Goal: Task Accomplishment & Management: Manage account settings

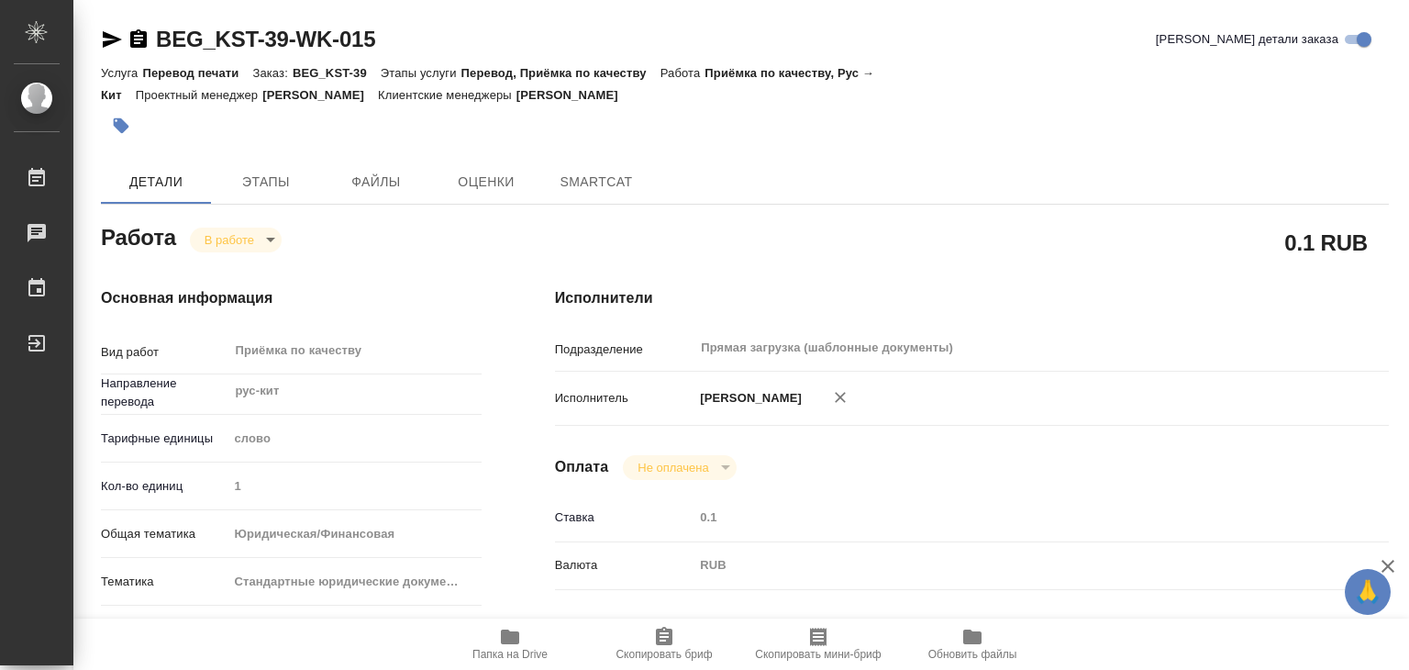
click at [510, 639] on icon "button" at bounding box center [510, 636] width 18 height 15
type textarea "x"
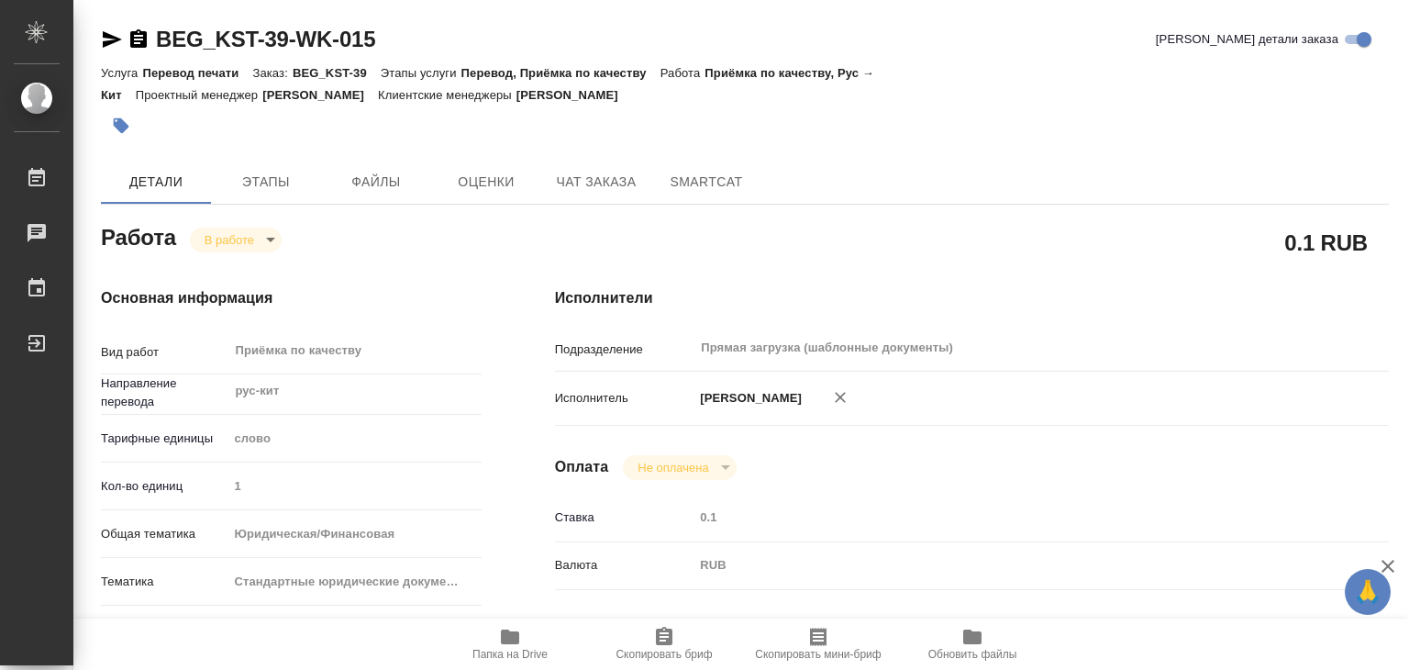
type textarea "x"
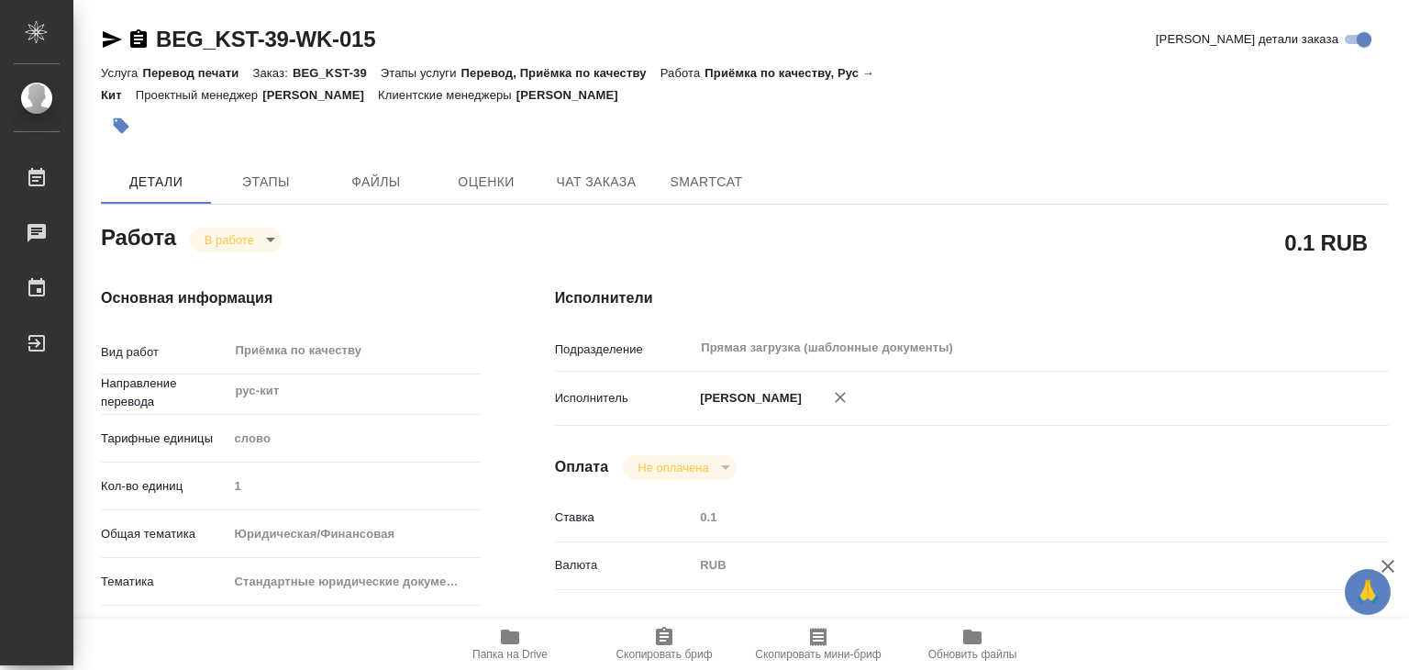
type textarea "x"
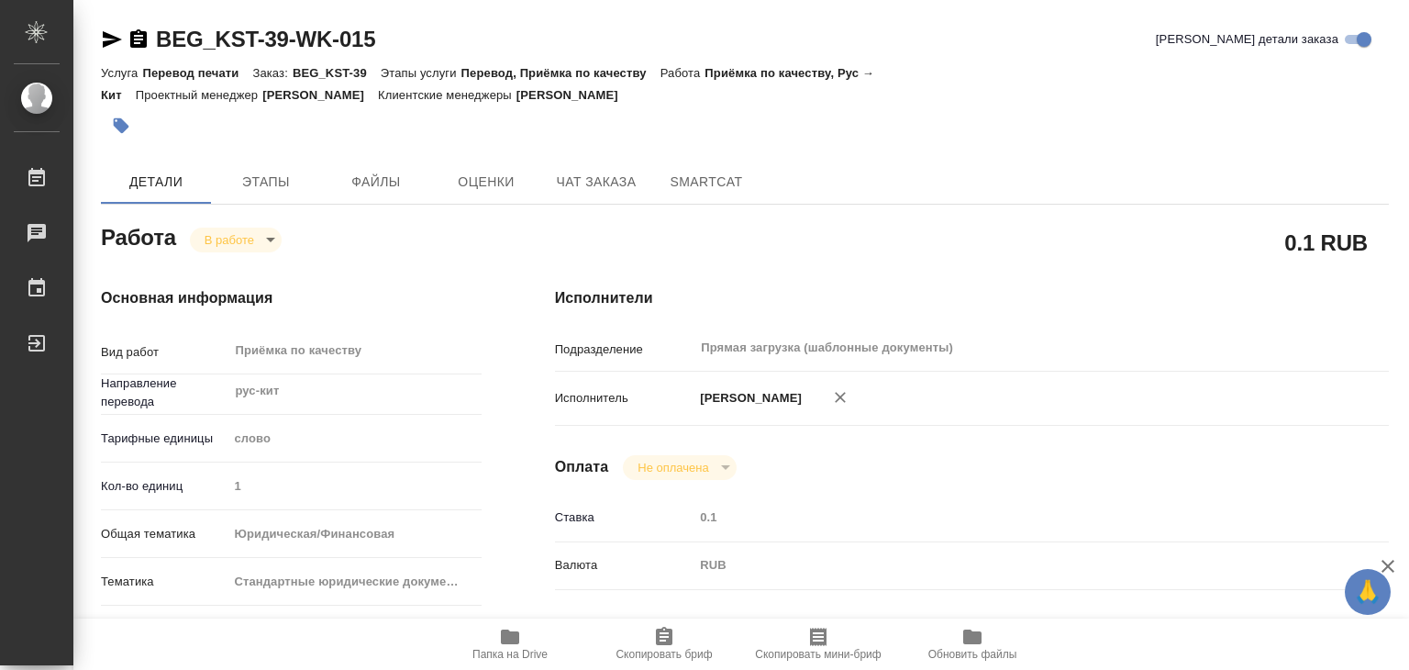
type textarea "x"
click at [123, 135] on button "button" at bounding box center [121, 125] width 40 height 40
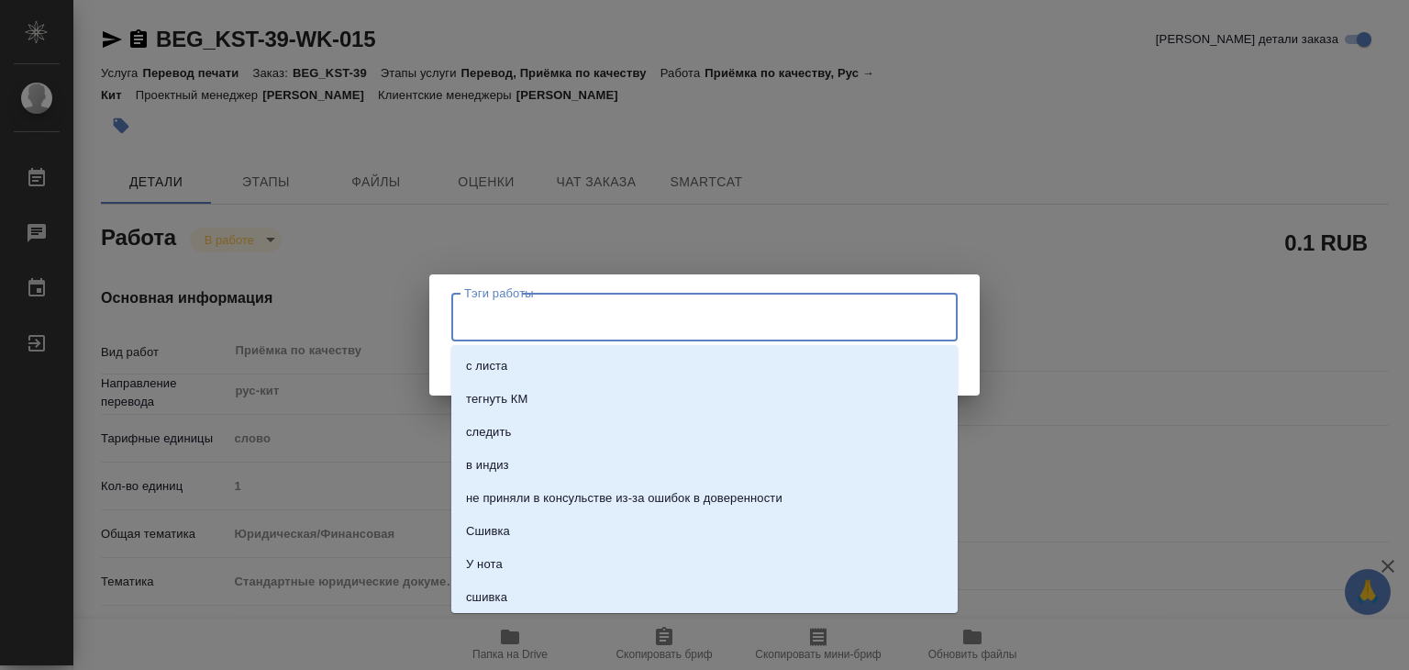
click at [663, 313] on input "Тэги работы" at bounding box center [687, 316] width 455 height 31
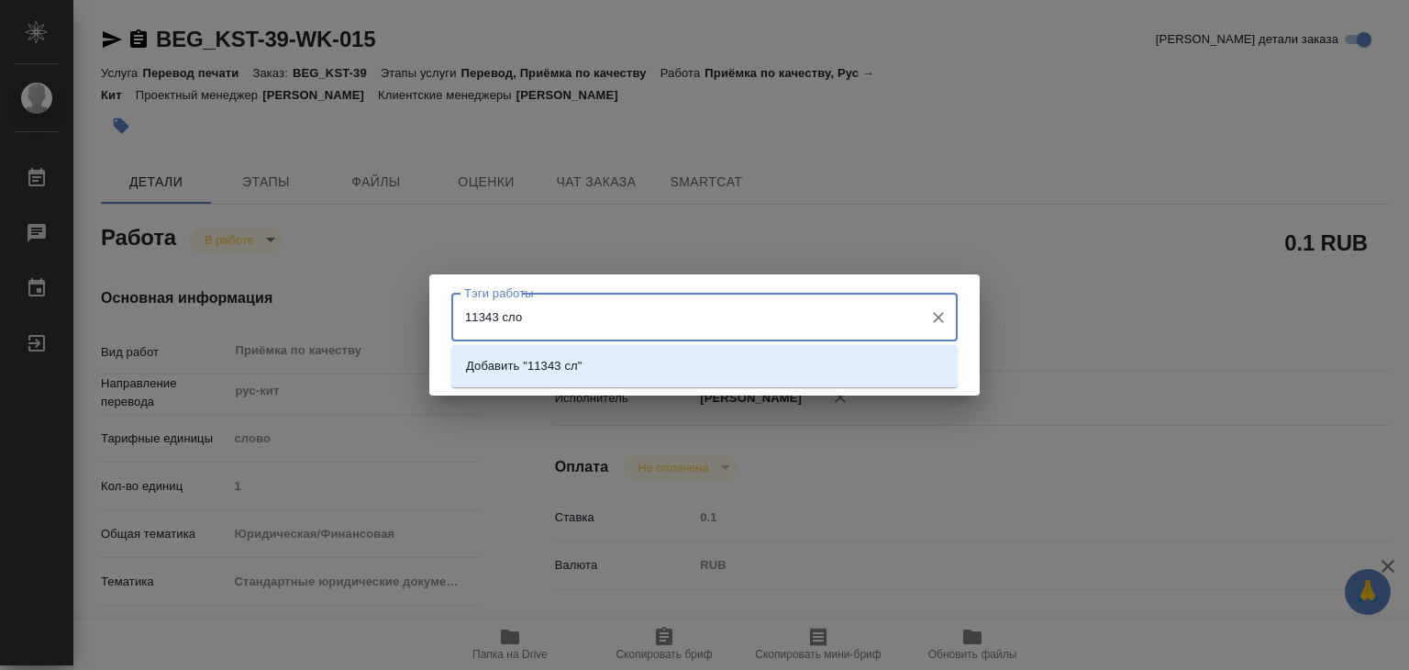
type input "11343 слов"
click at [613, 372] on li "Добавить "11343 слов"" at bounding box center [704, 366] width 506 height 33
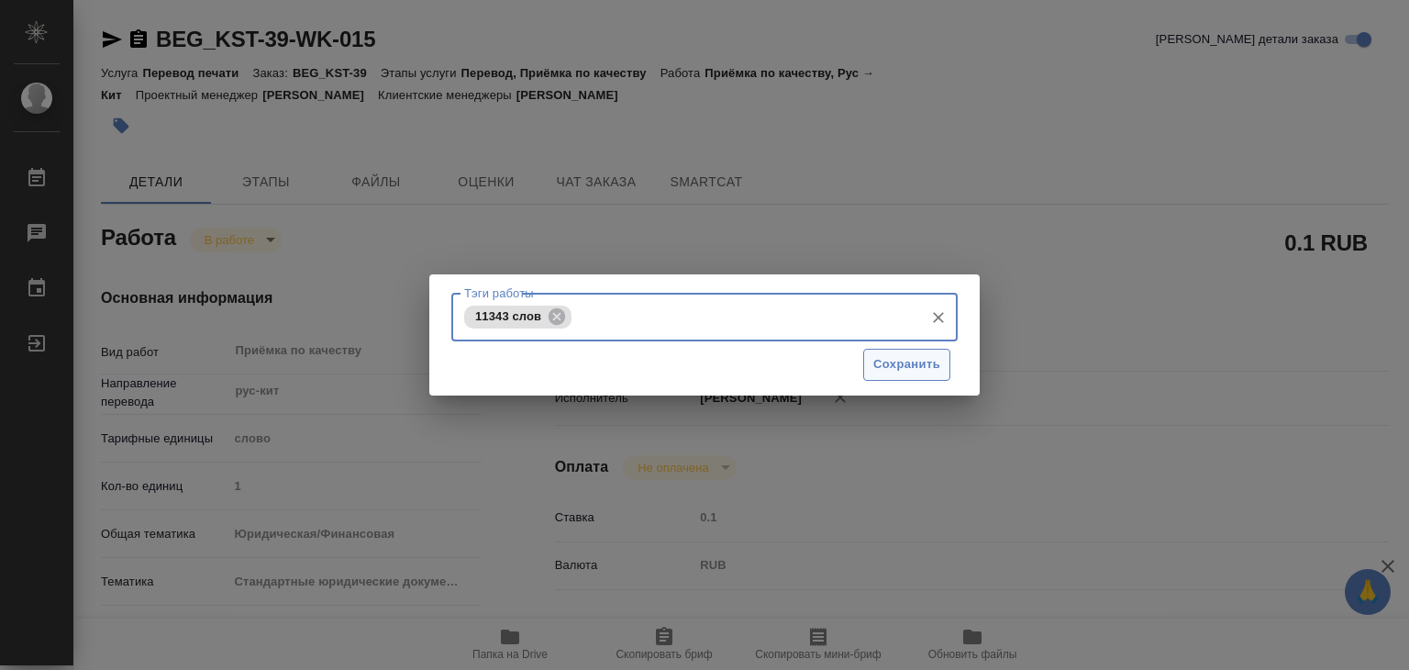
click at [900, 372] on span "Сохранить" at bounding box center [906, 364] width 67 height 21
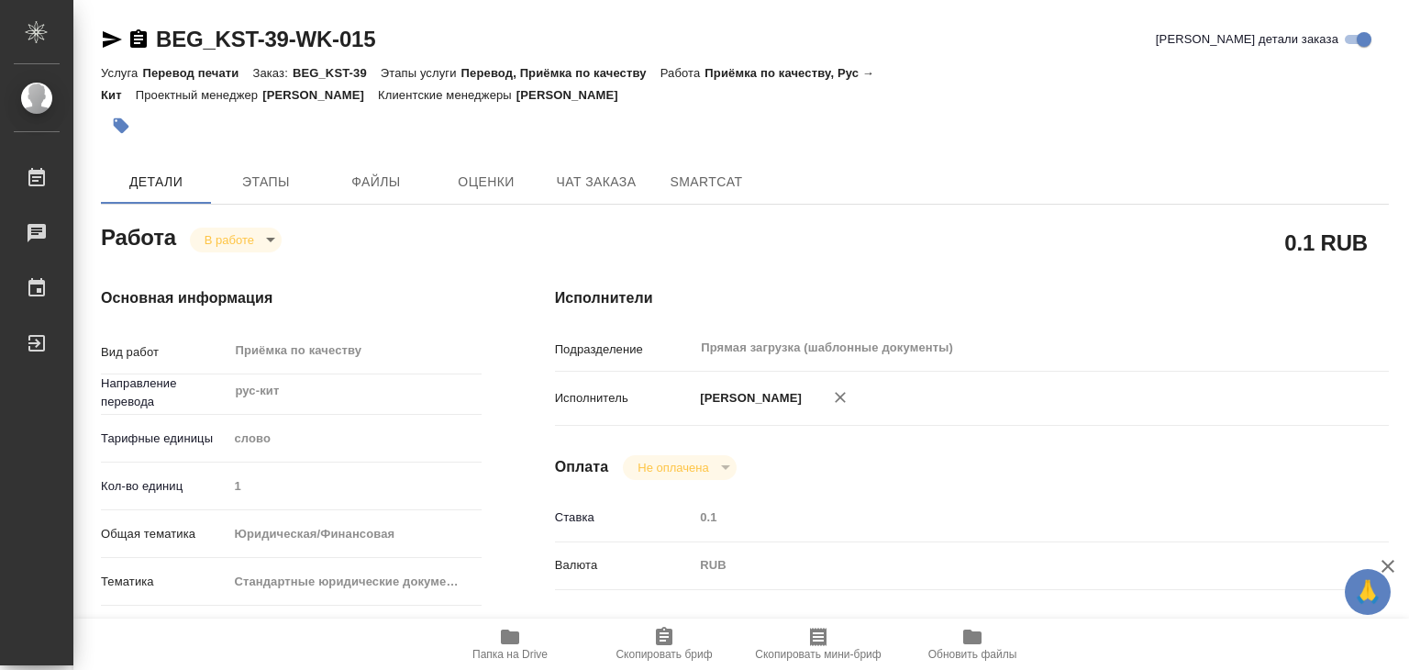
type input "inProgress"
type textarea "Приёмка по качеству"
type textarea "x"
type input "рус-кит"
type input "5a8b1489cc6b4906c91bfd90"
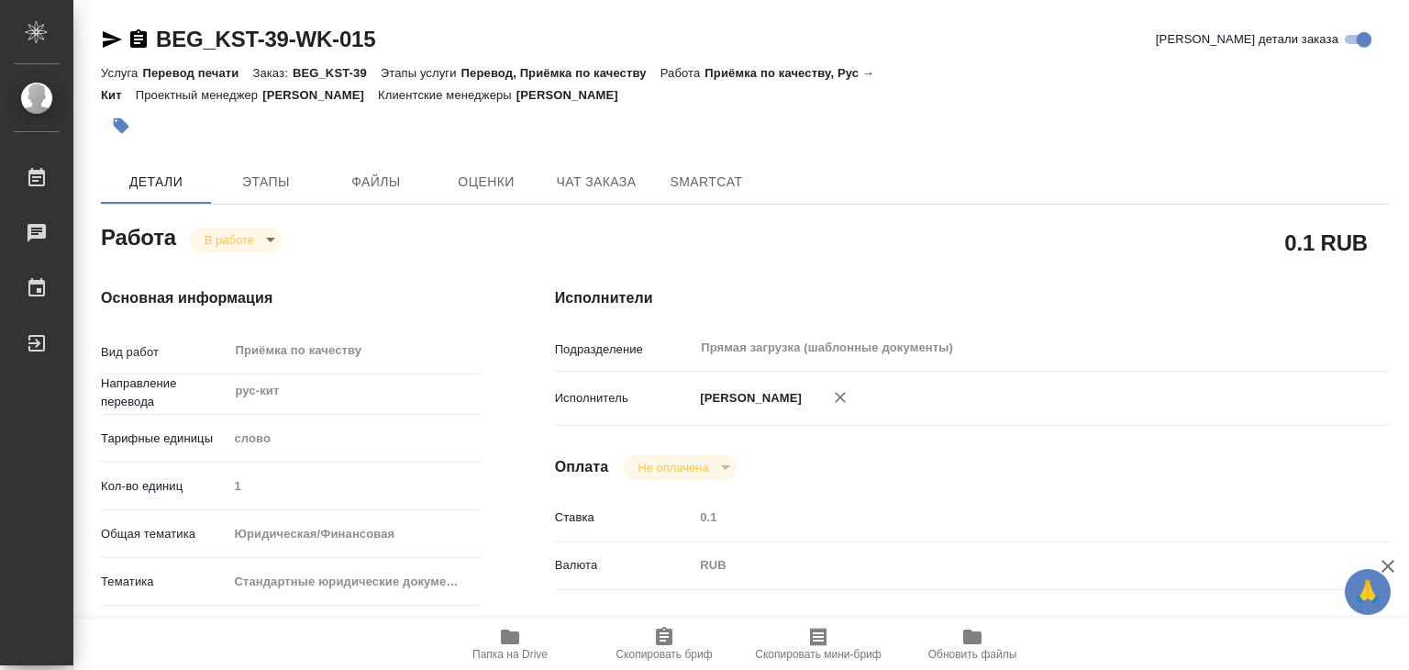
type input "1"
type input "yr-fn"
type input "5f647205b73bc97568ca66bf"
checkbox input "true"
type input "15.09.2025 14:00"
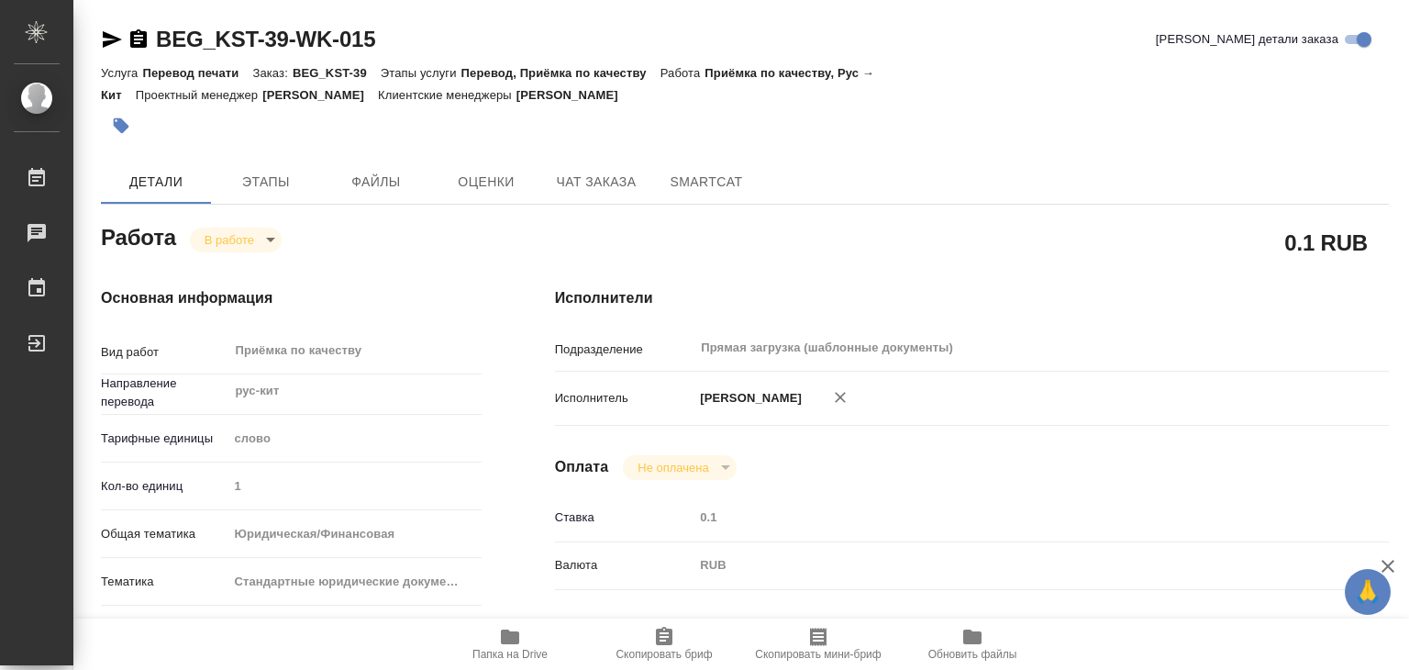
type input "16.09.2025 20:29"
type input "17.09.2025 19:00"
type input "Прямая загрузка (шаблонные документы)"
type input "notPayed"
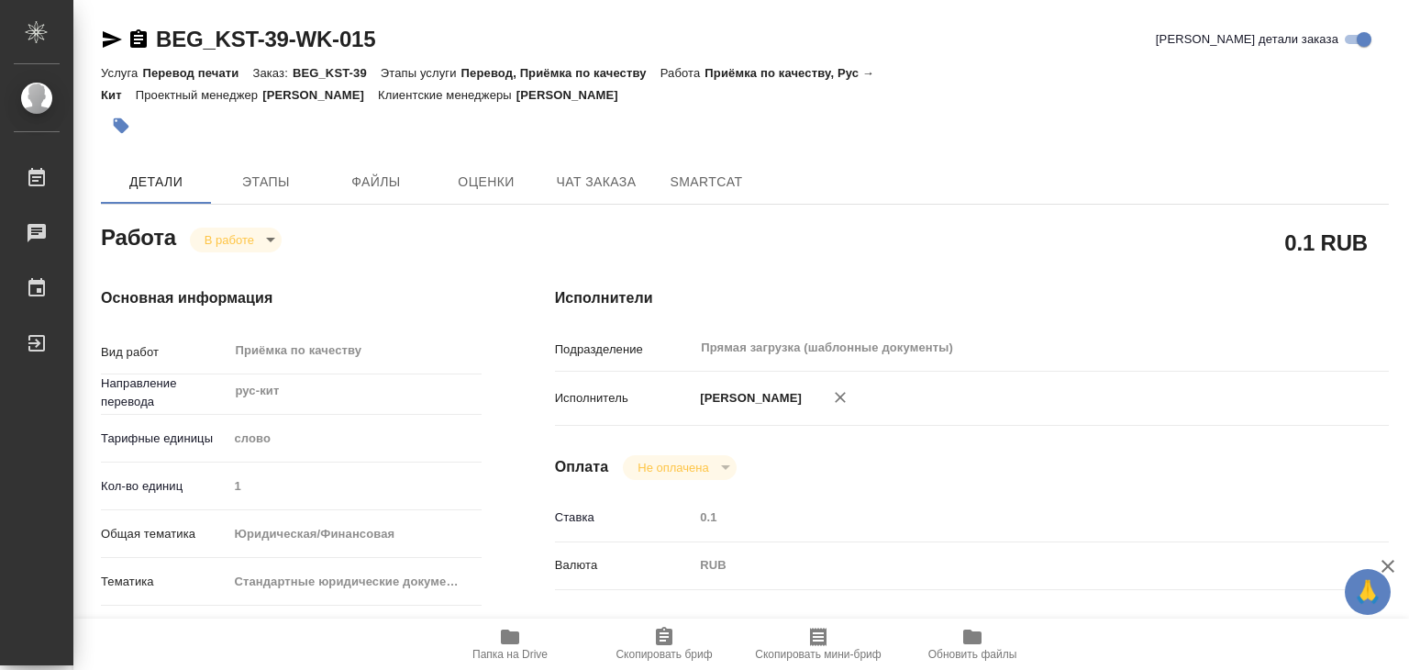
type input "0.1"
type input "RUB"
type input "[PERSON_NAME]"
type textarea "x"
type textarea "/Clients/КС Сервис энд Консалтинг/Orders/BEG_KST-39/Corrected/BEG_KST-39-WK-015"
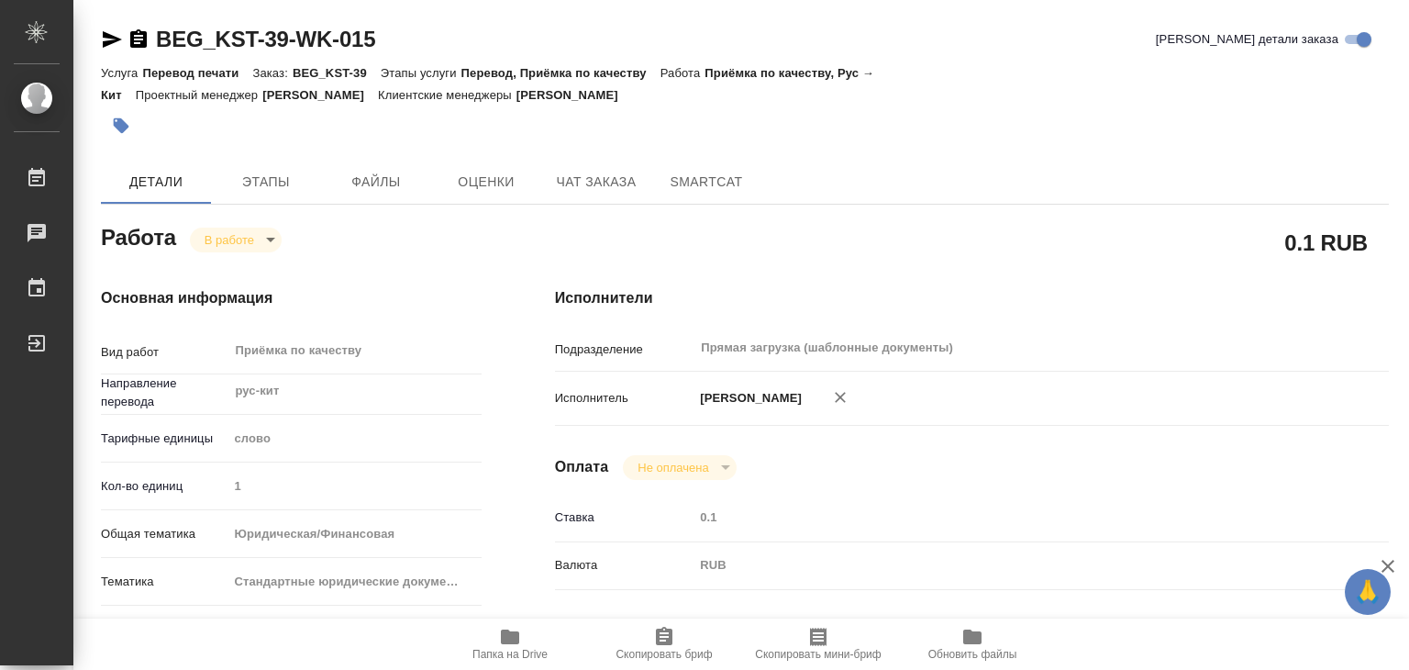
type textarea "x"
type input "BEG_KST-39"
type input "Перевод печати"
type input "Перевод, Приёмка по качеству"
type input "Антонова Кристина"
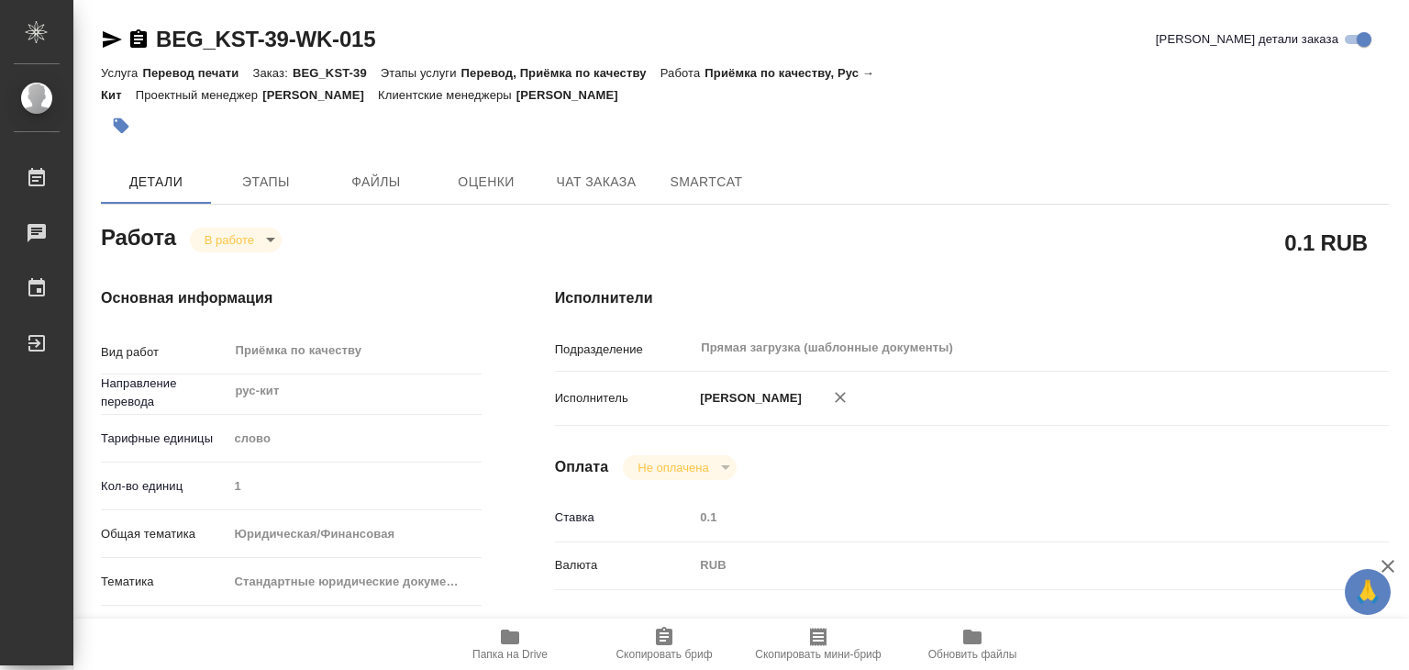
type input "/Clients/КС Сервис энд Консалтинг/Orders/BEG_KST-39"
type textarea "x"
type textarea "Перевод на традиционный китайский; ДОПЕРЕВОД в source в папке "доперевод печате…"
type textarea "x"
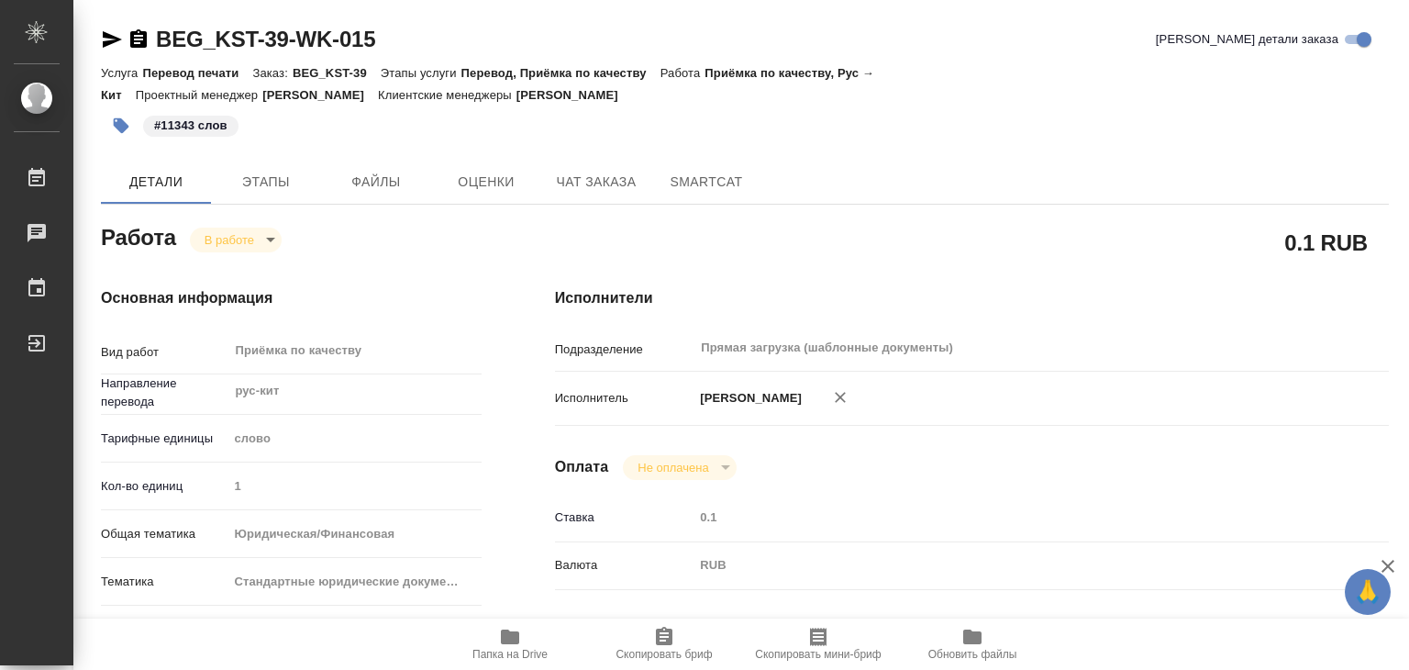
type textarea "x"
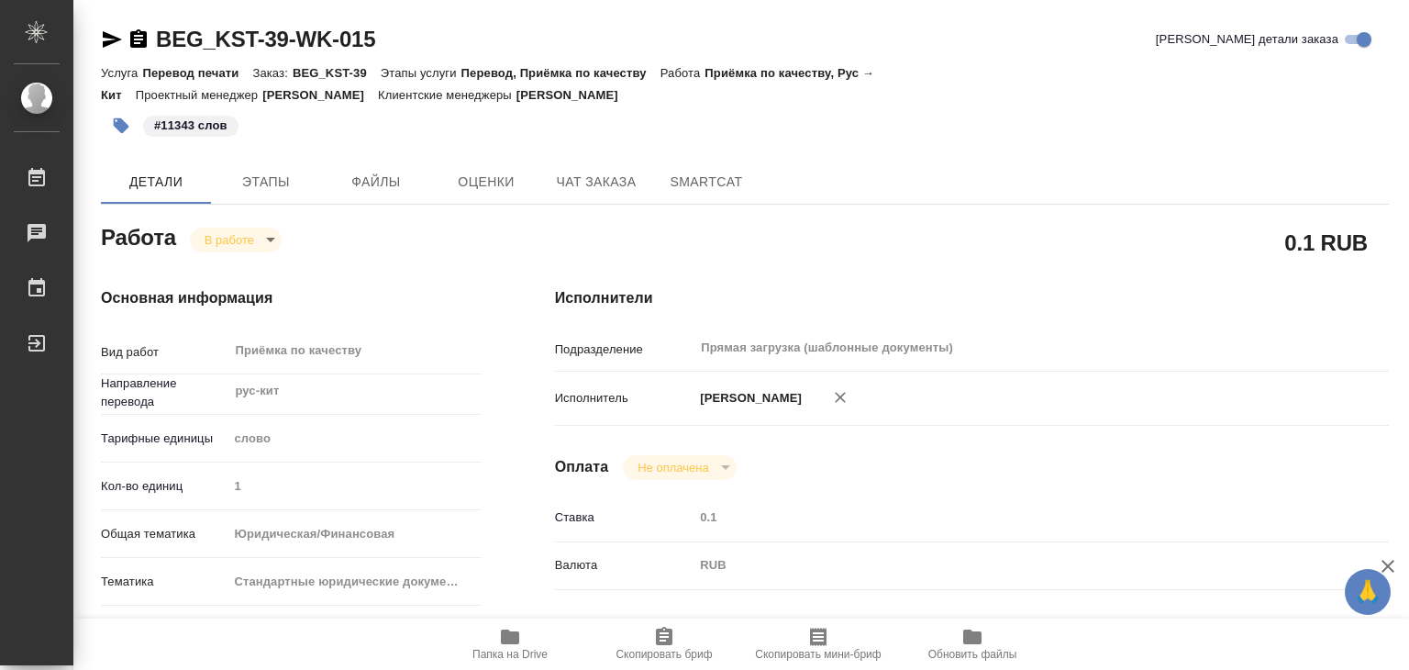
type textarea "x"
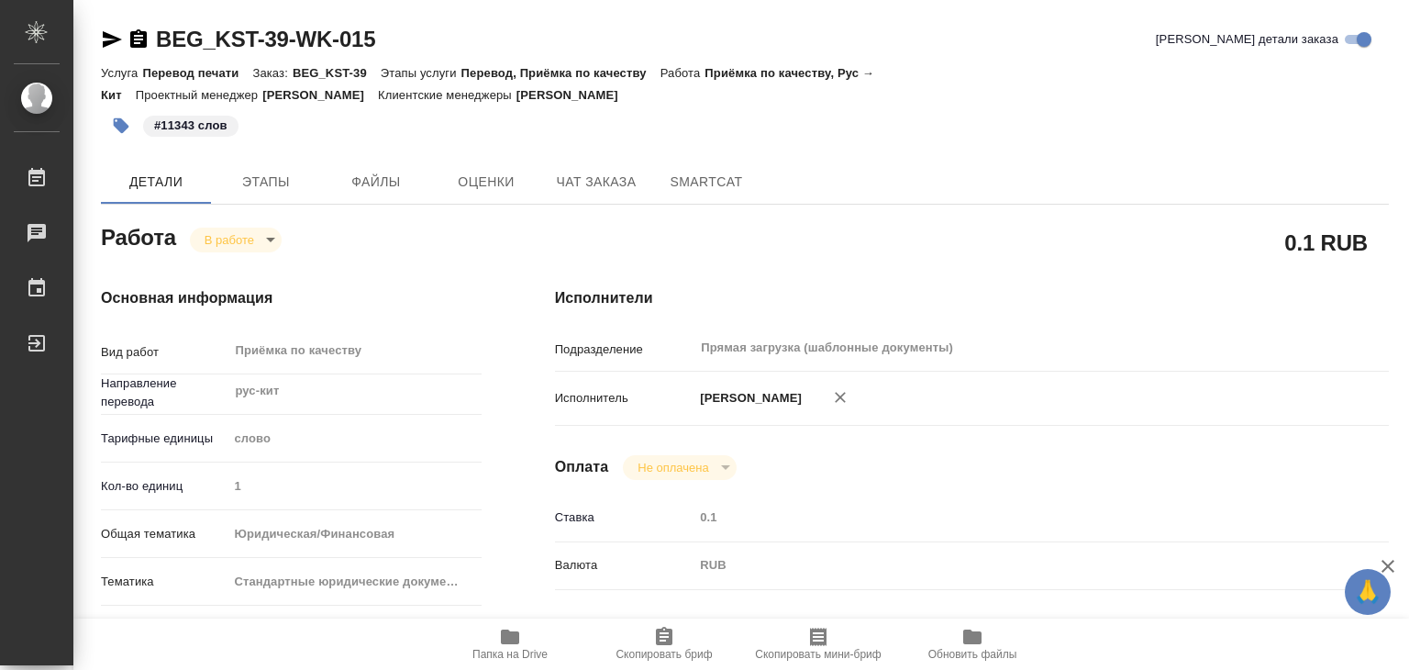
type textarea "x"
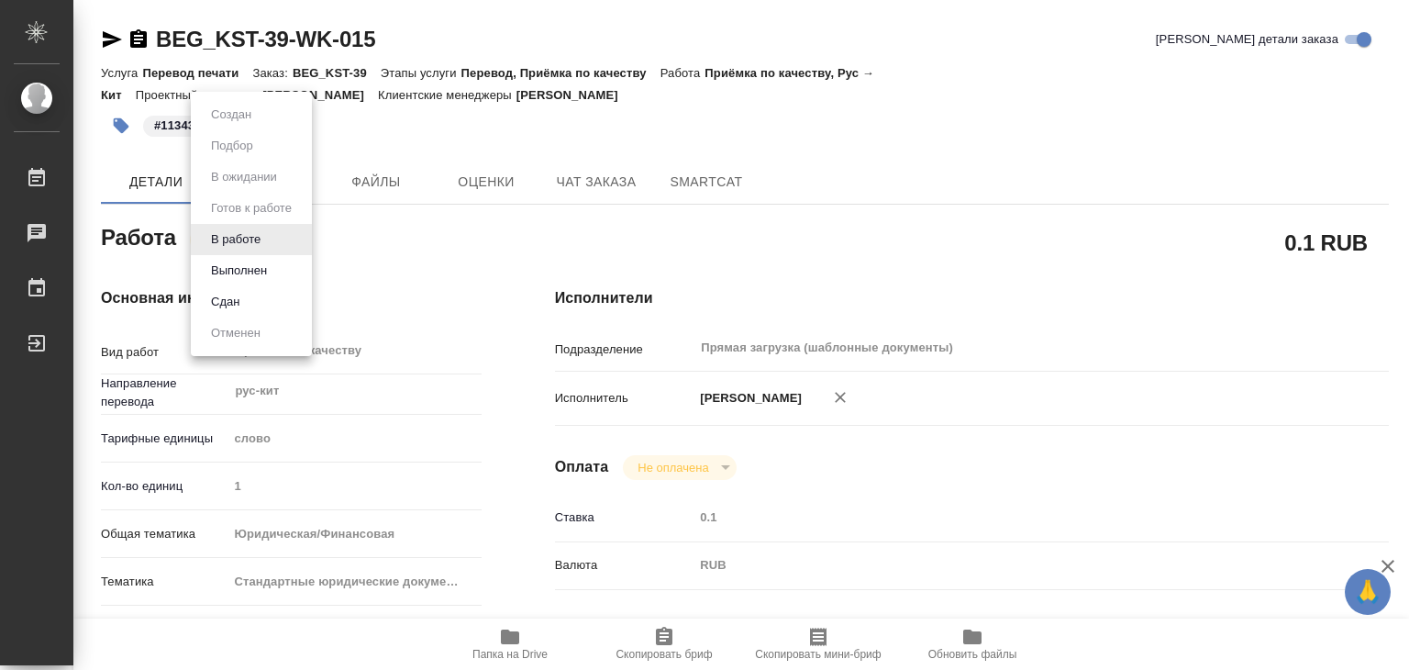
click at [250, 233] on body "🙏 .cls-1 fill:#fff; AWATERA Alilekova Valeriya Работы 0 Чаты График Выйти BEG_K…" at bounding box center [704, 335] width 1409 height 670
click at [252, 270] on button "Выполнен" at bounding box center [238, 271] width 67 height 20
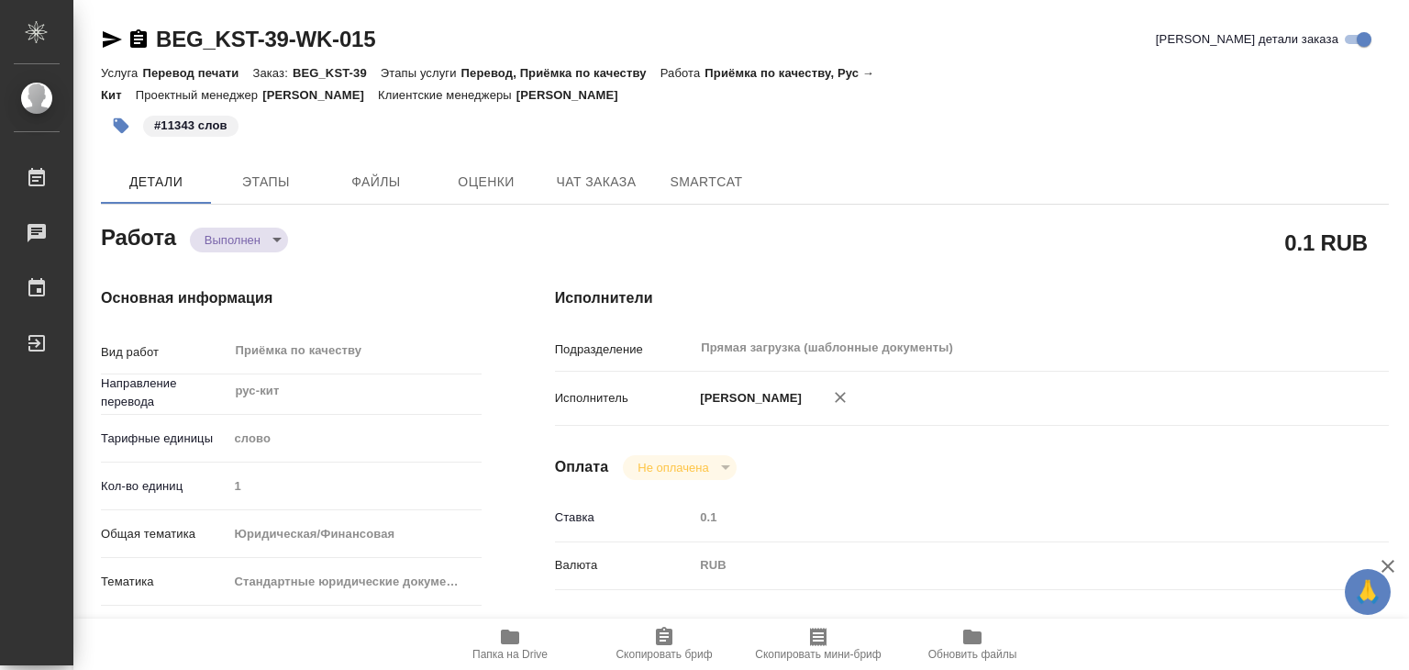
type textarea "x"
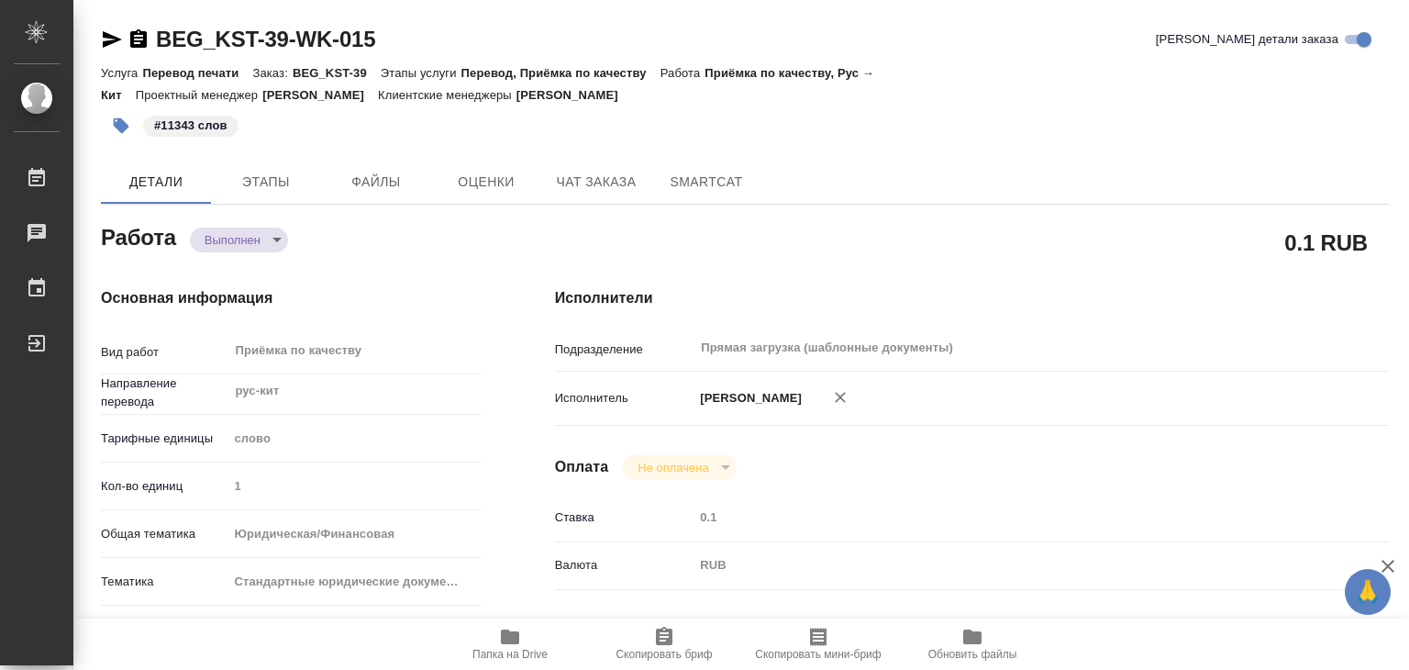
type textarea "x"
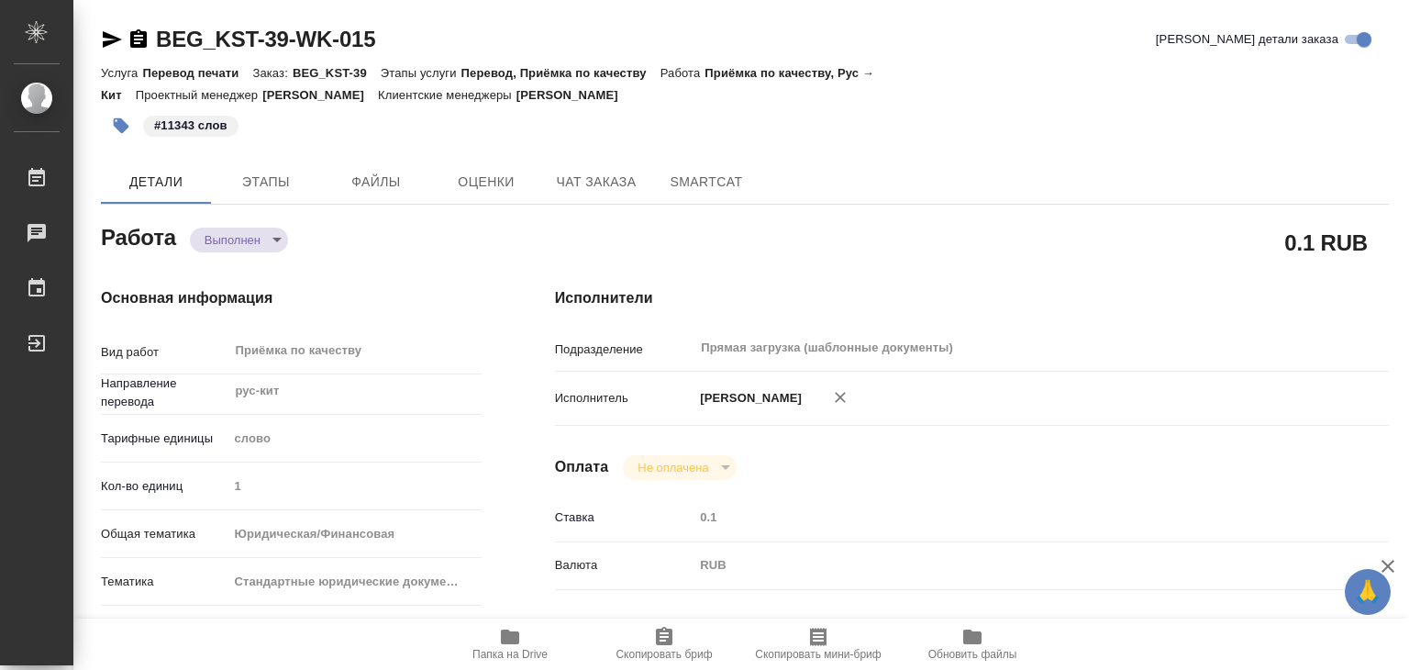
type textarea "x"
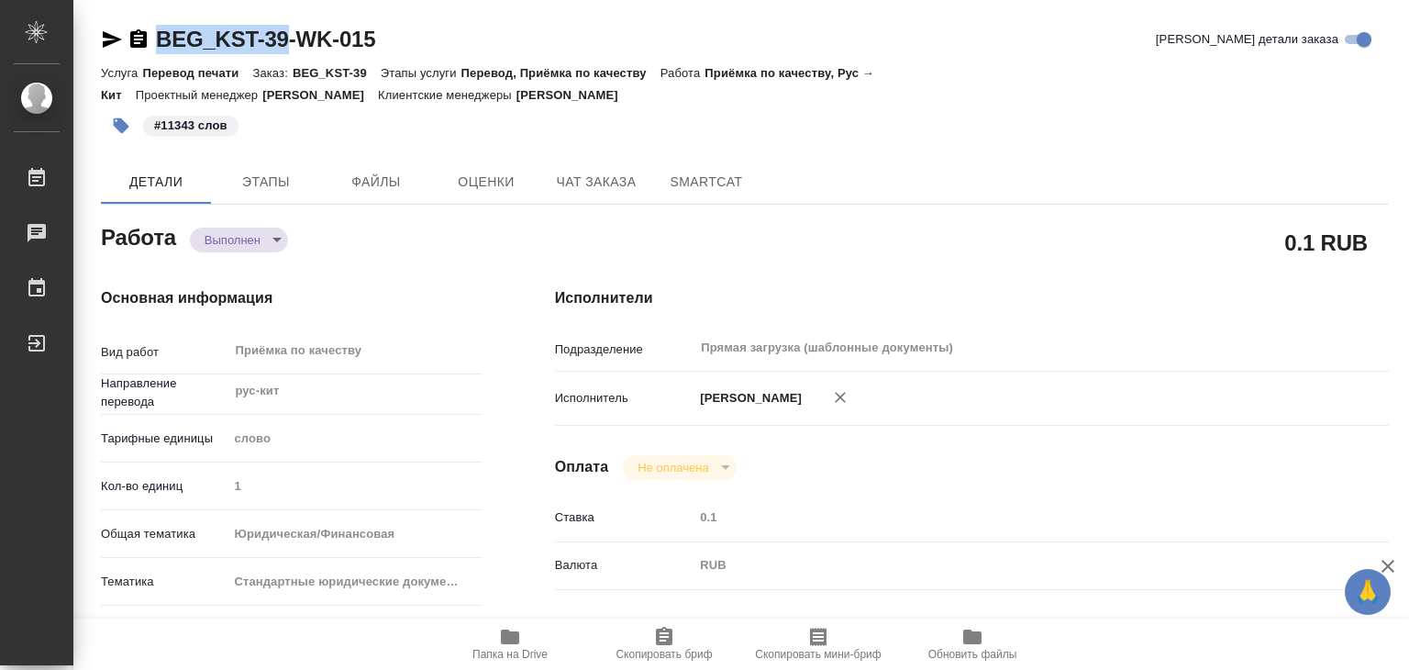
drag, startPoint x: 146, startPoint y: 7, endPoint x: 286, endPoint y: 34, distance: 142.9
copy link "BEG_KST-39"
click at [384, 172] on span "Файлы" at bounding box center [376, 182] width 88 height 23
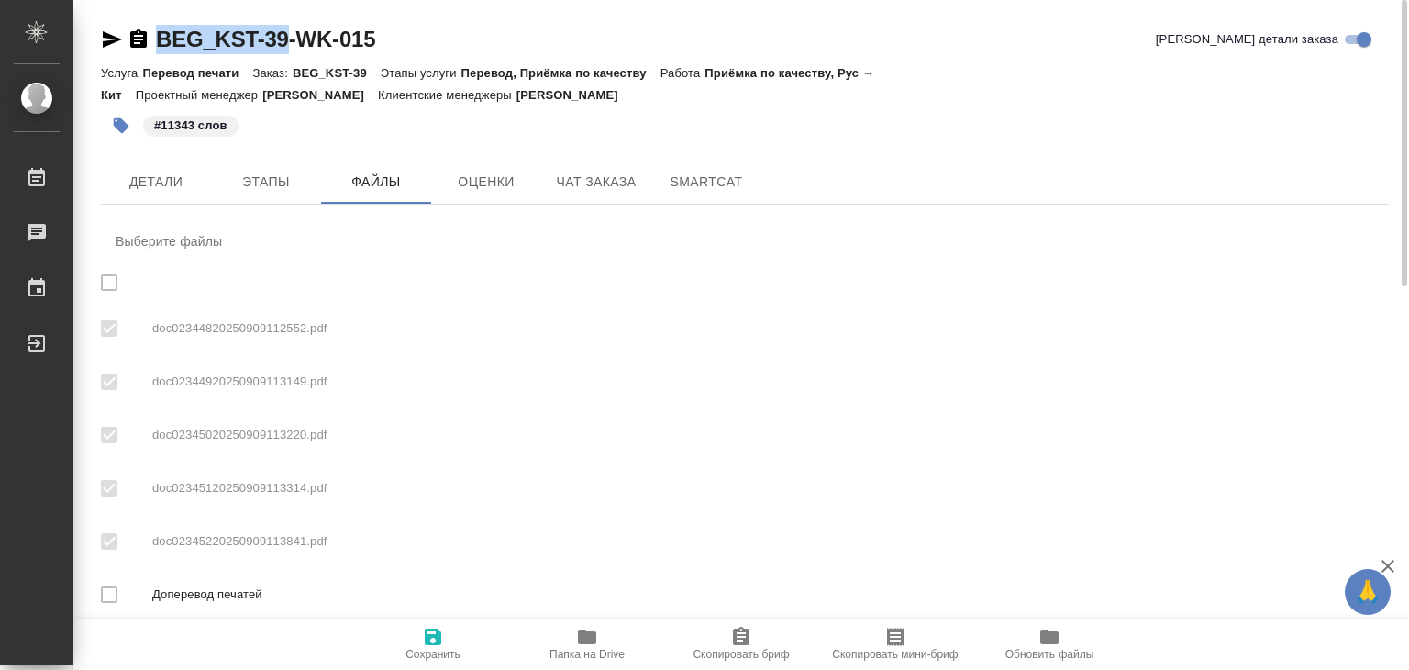
checkbox input "true"
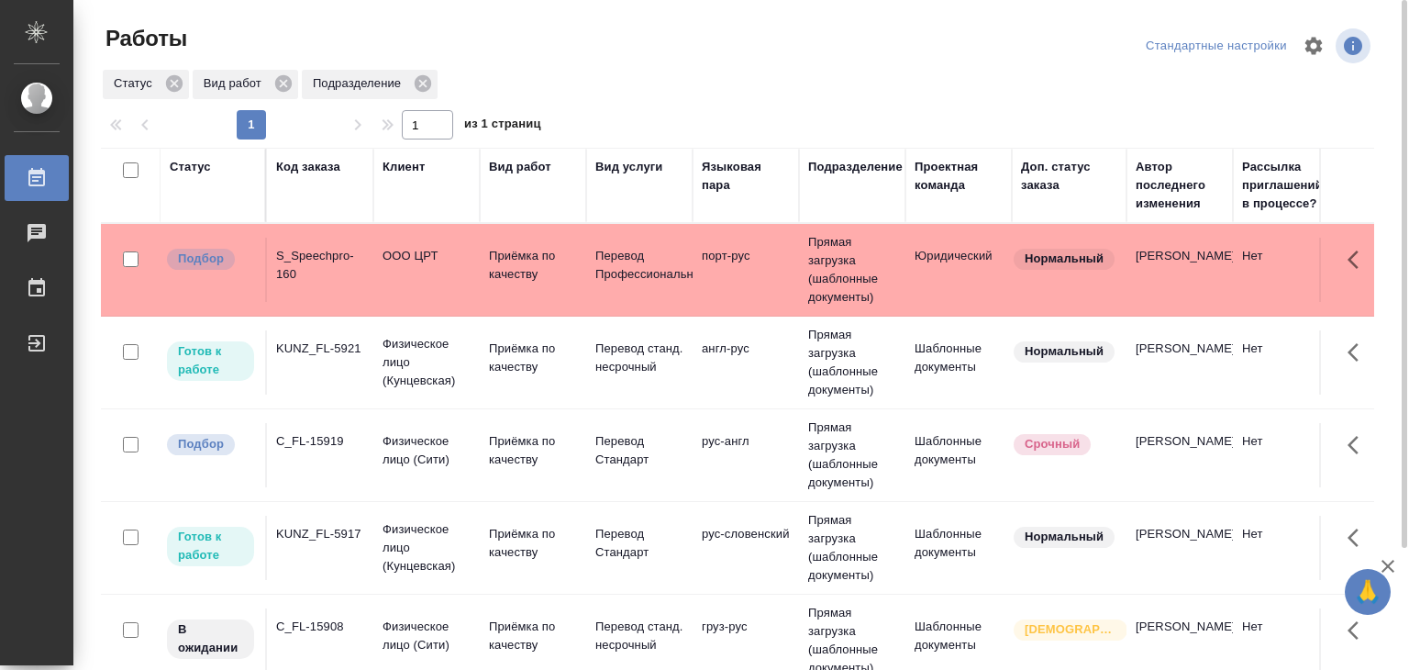
click at [378, 621] on td "Физическое лицо (Сити)" at bounding box center [426, 640] width 106 height 64
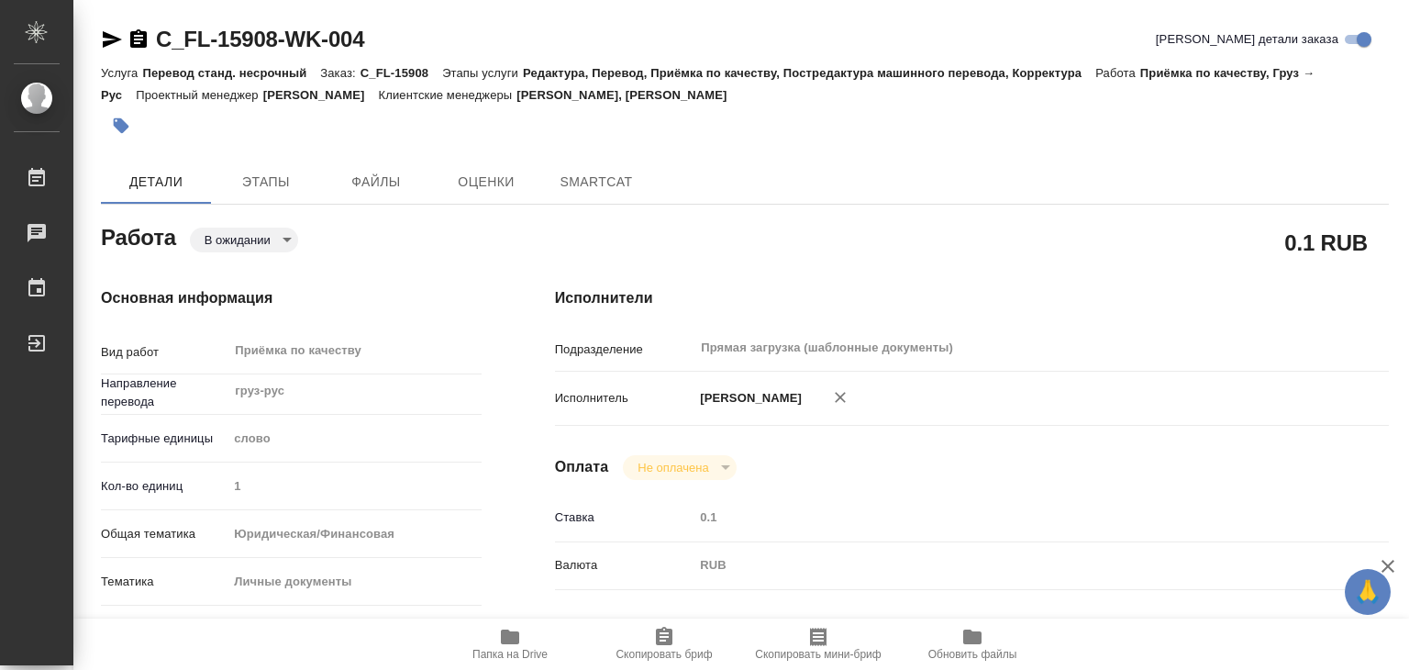
type textarea "x"
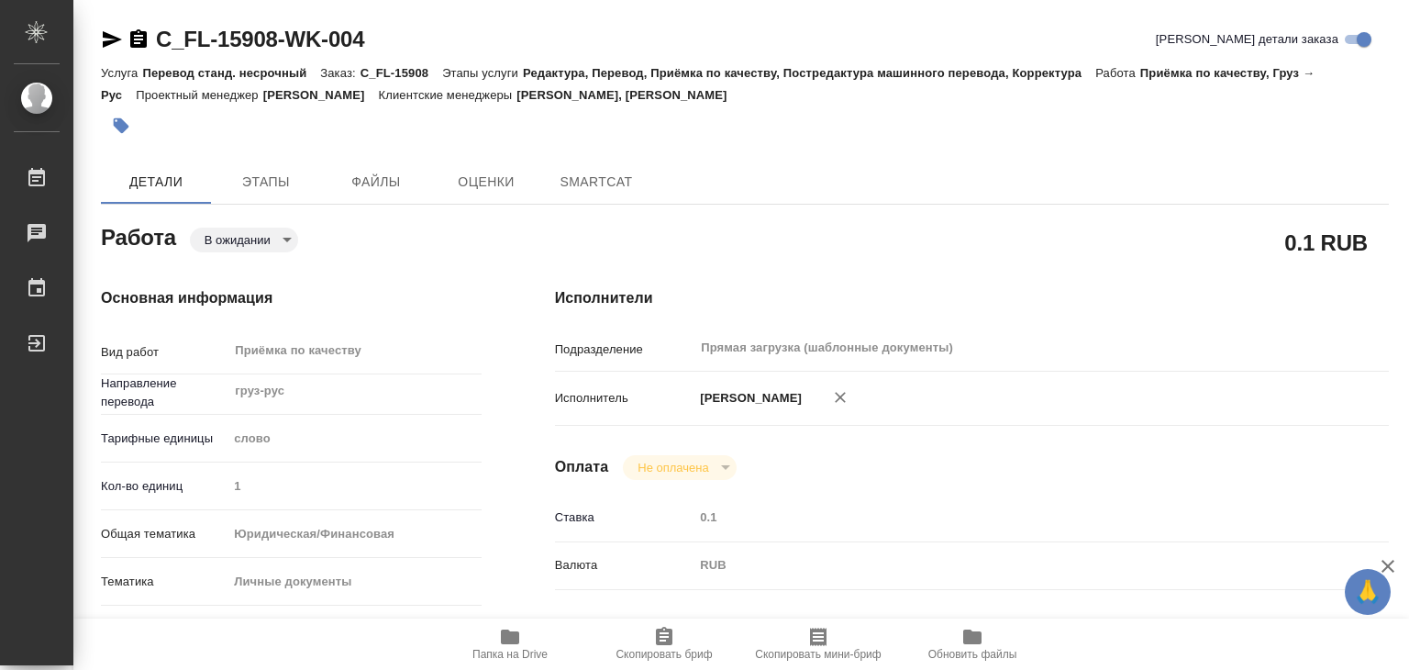
type textarea "x"
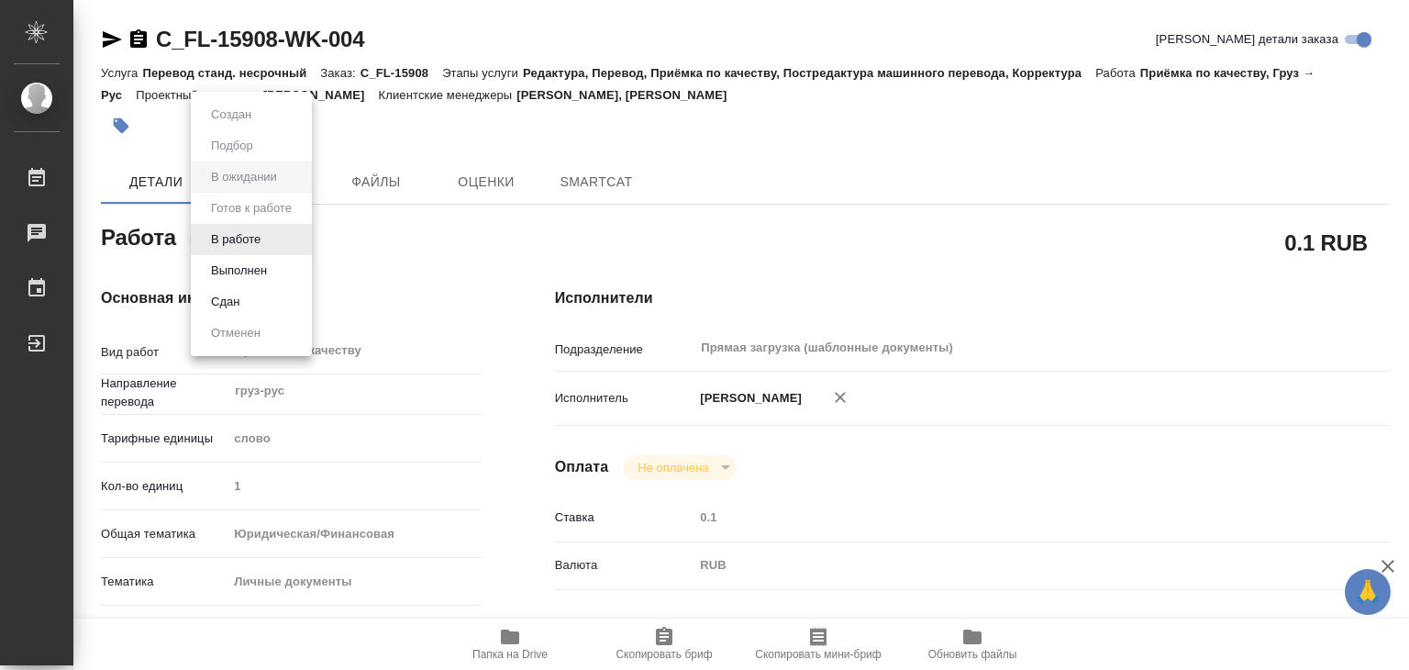
click at [283, 241] on body "🙏 .cls-1 fill:#fff; AWATERA Alilekova Valeriya Работы Чаты График Выйти C_FL-15…" at bounding box center [704, 335] width 1409 height 670
type textarea "x"
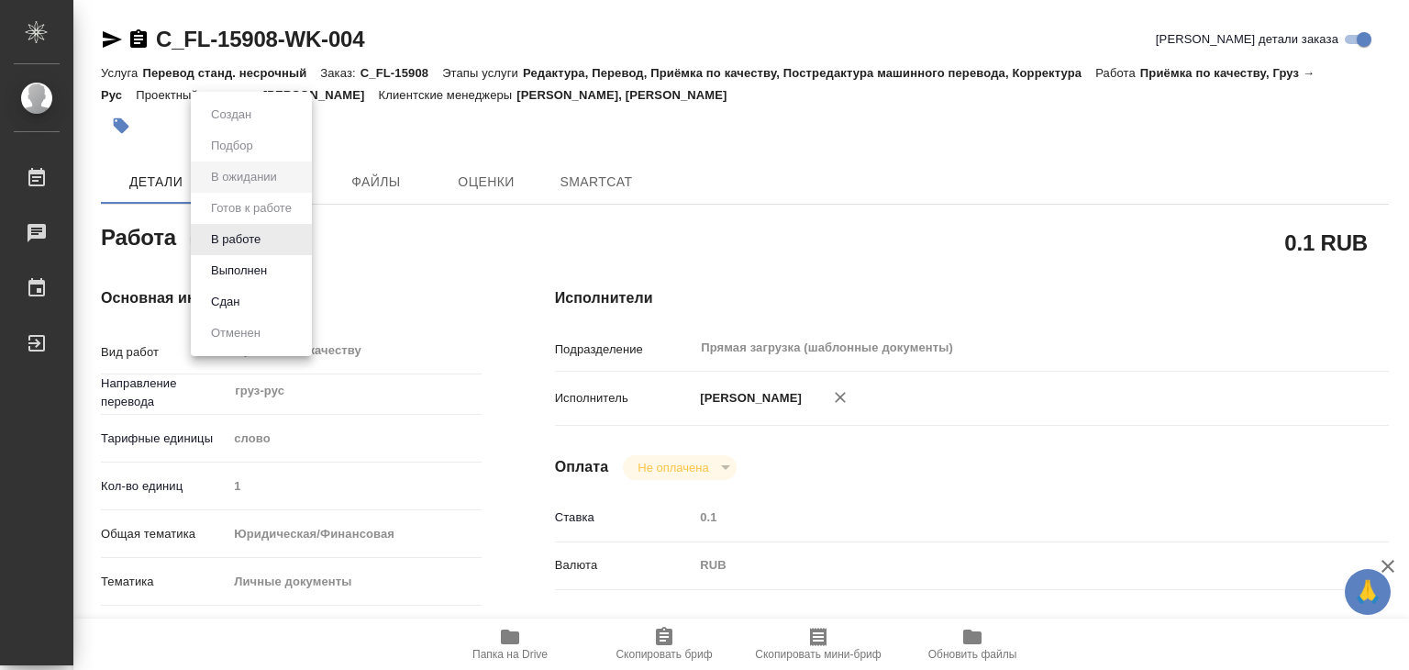
type textarea "x"
click at [280, 239] on li "В работе" at bounding box center [251, 239] width 121 height 31
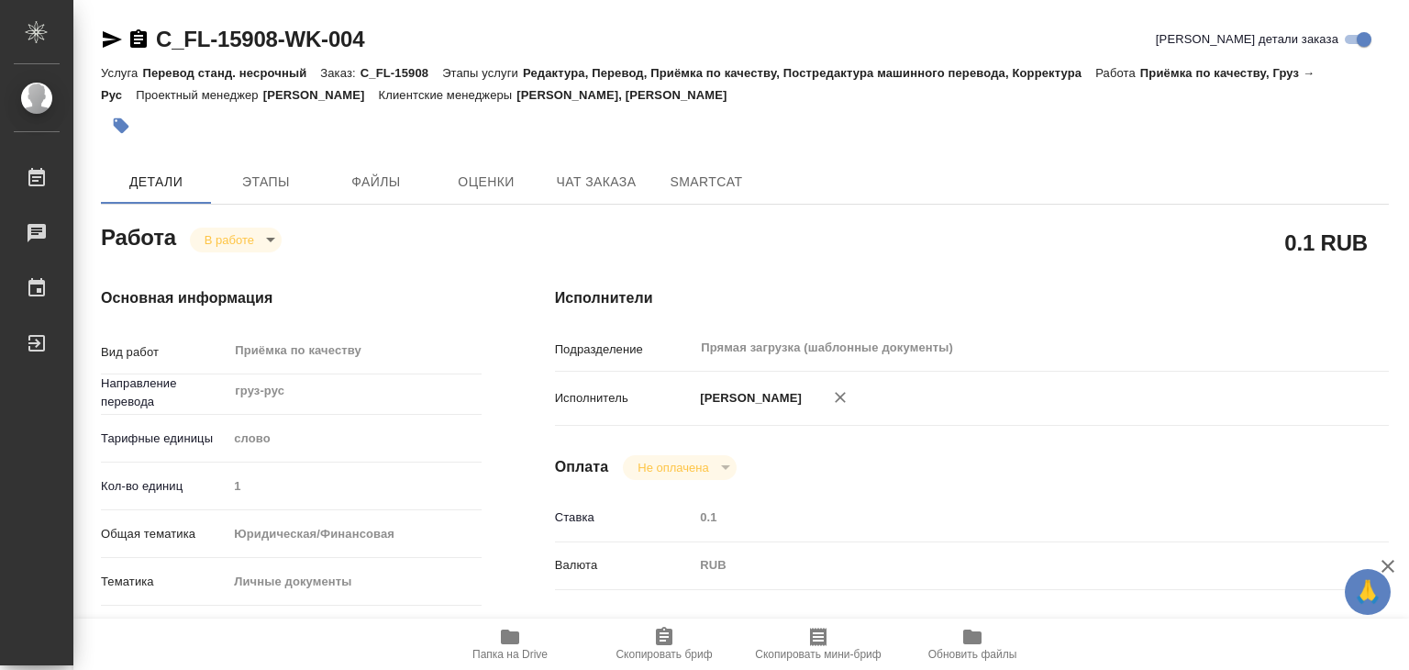
type textarea "x"
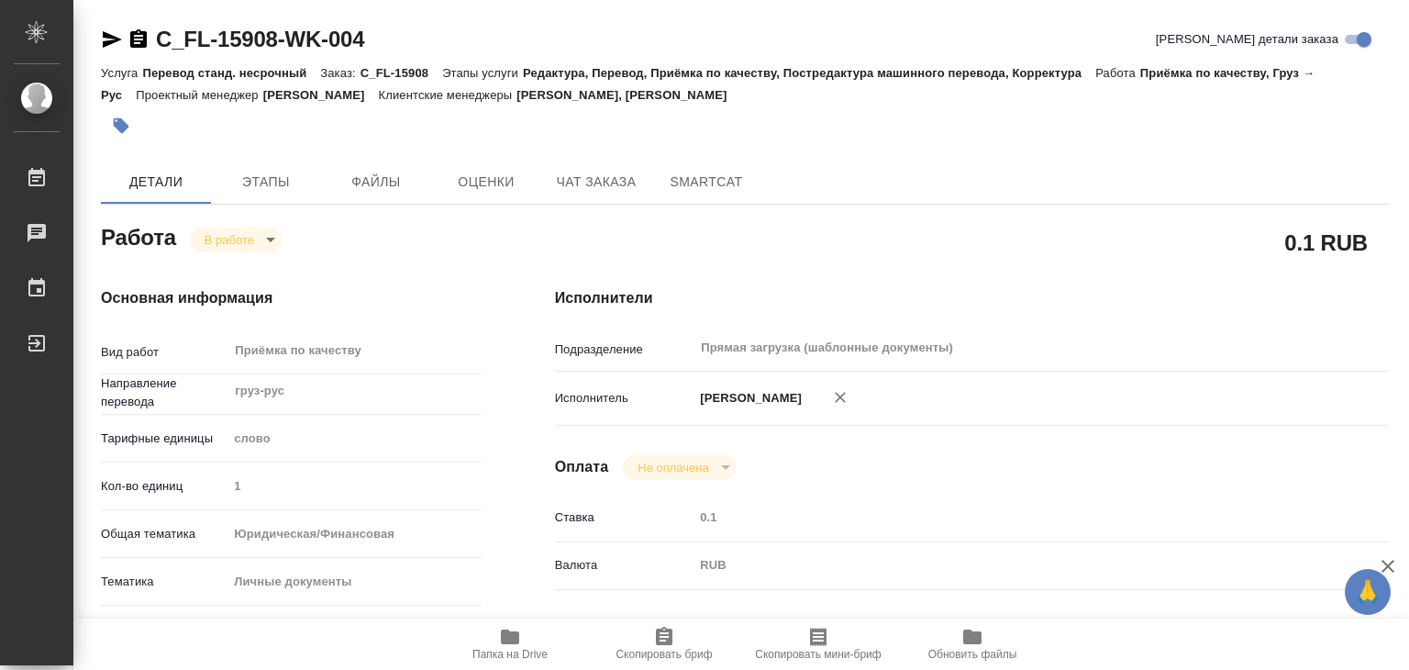
type textarea "x"
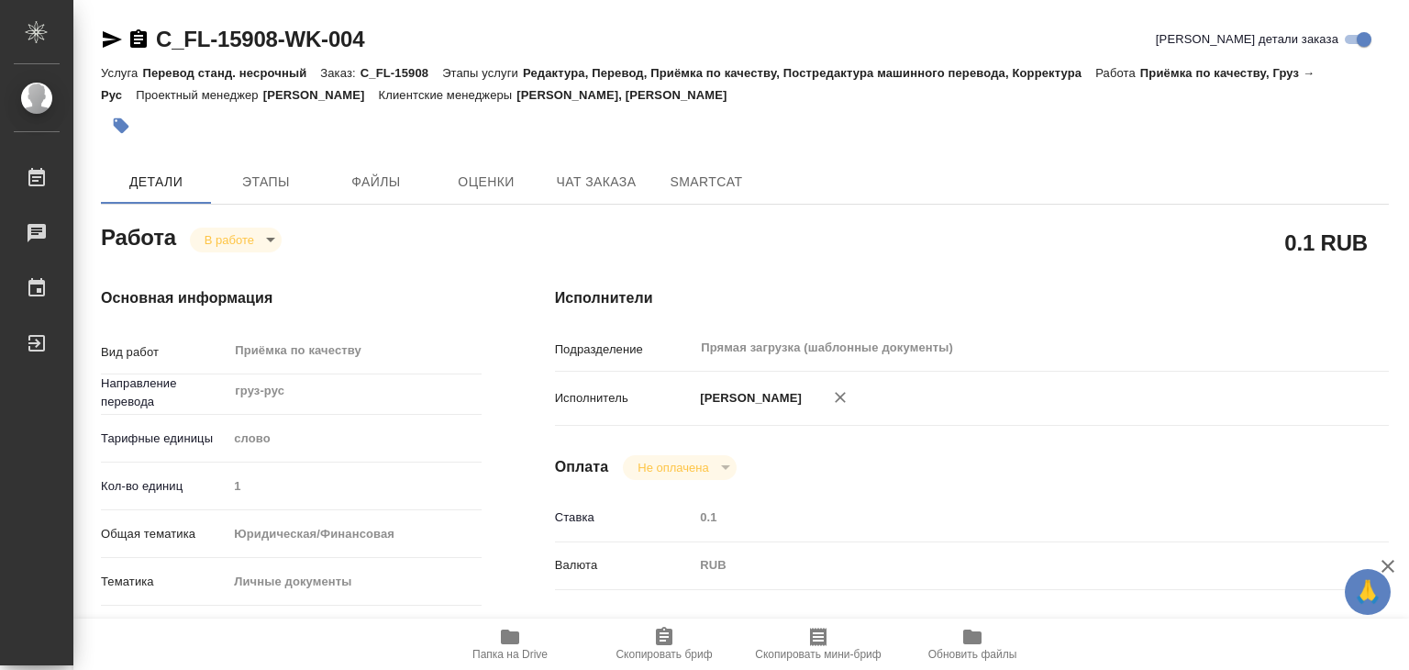
type textarea "x"
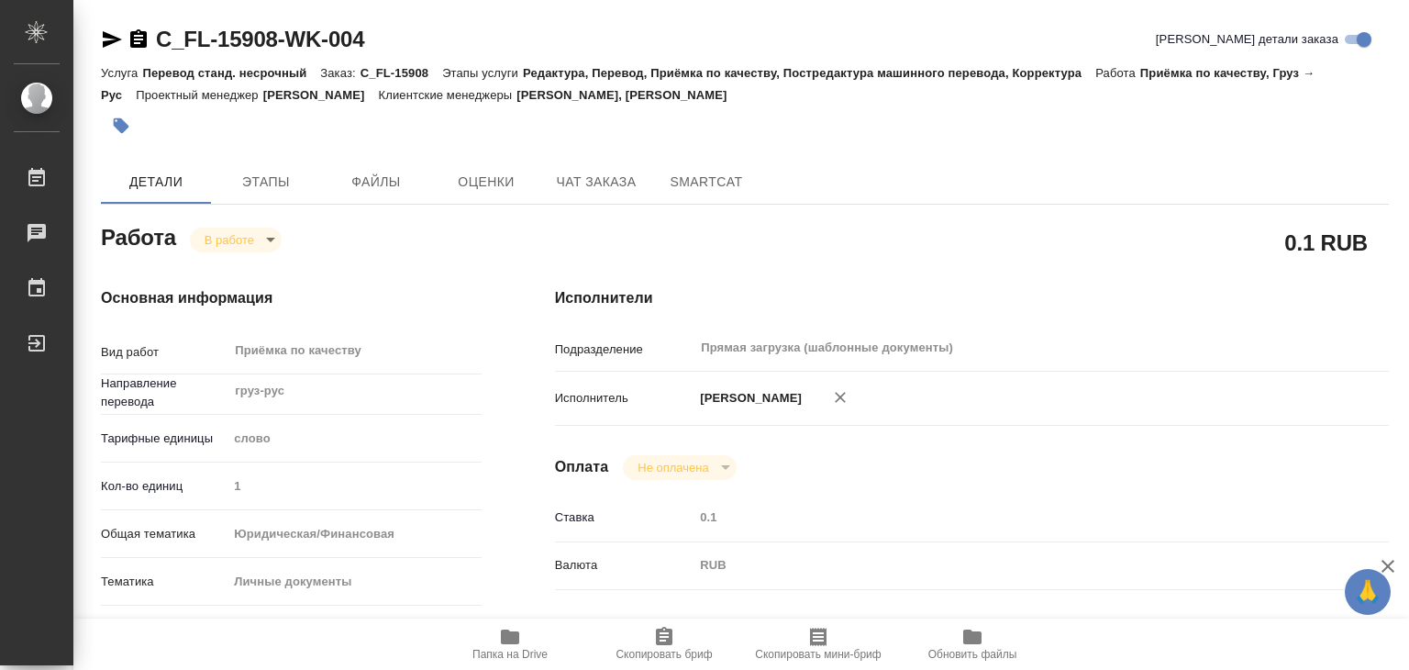
type textarea "x"
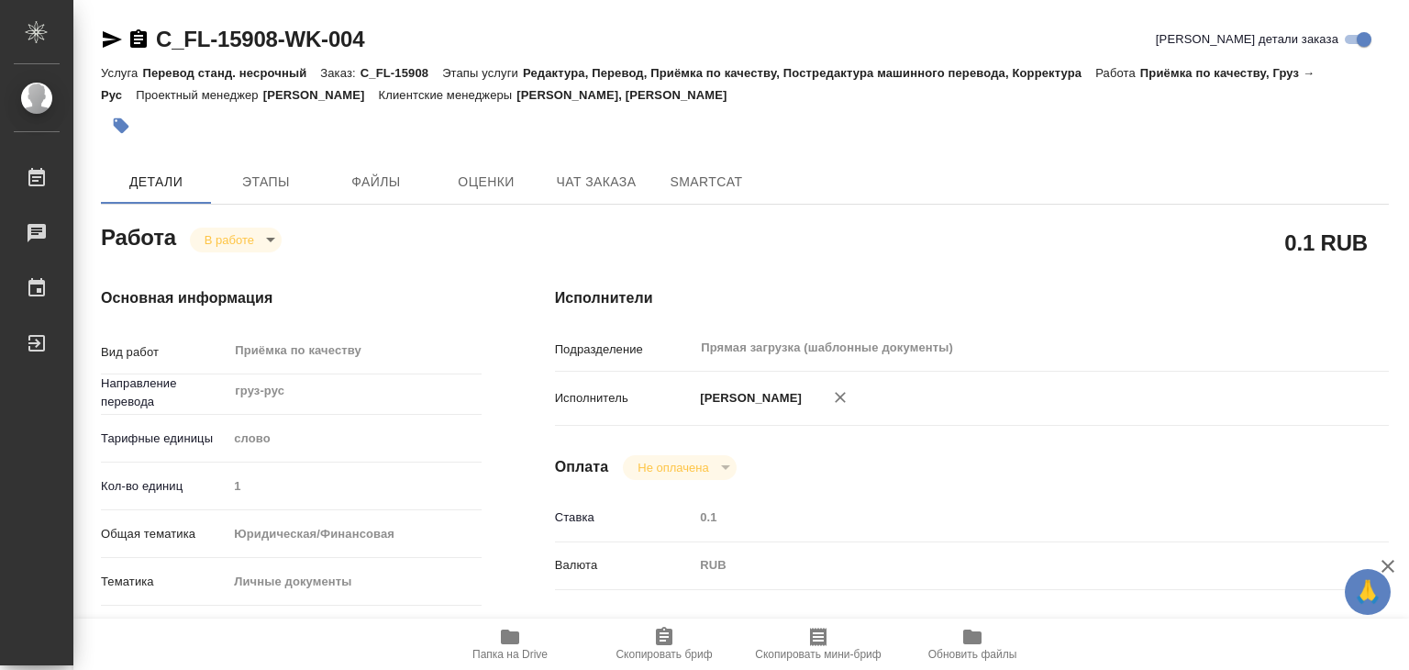
type textarea "x"
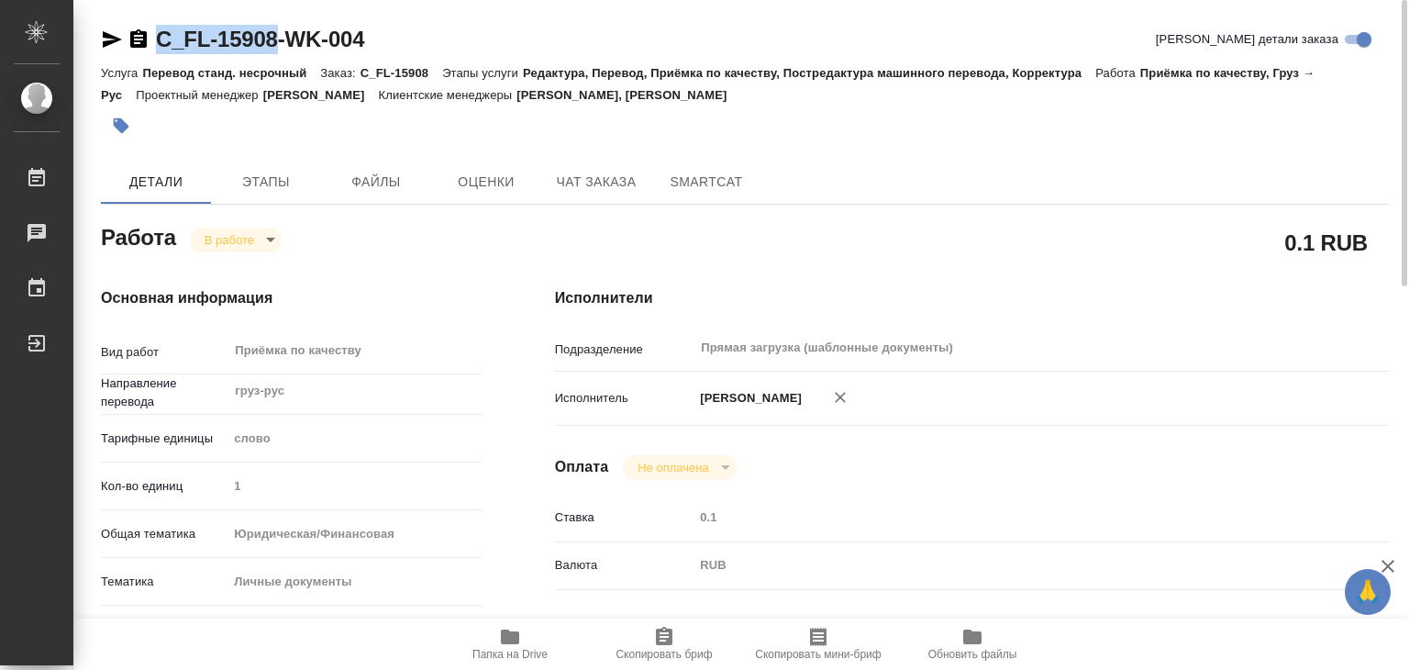
drag, startPoint x: 158, startPoint y: 19, endPoint x: 283, endPoint y: 38, distance: 126.1
copy link "C_FL-15908"
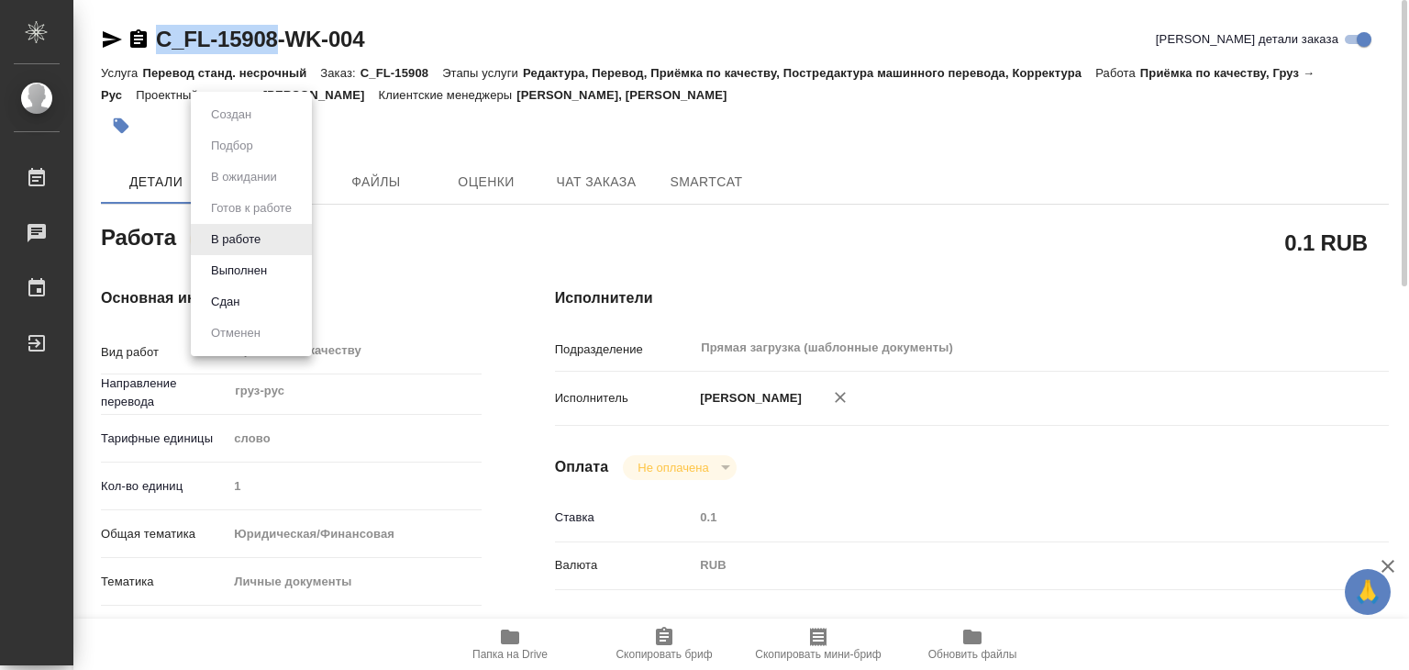
click at [239, 241] on body "🙏 .cls-1 fill:#fff; AWATERA Alilekova Valeriya Работы 0 Чаты График Выйти C_FL-…" at bounding box center [704, 335] width 1409 height 670
click at [276, 272] on li "Выполнен" at bounding box center [251, 270] width 121 height 31
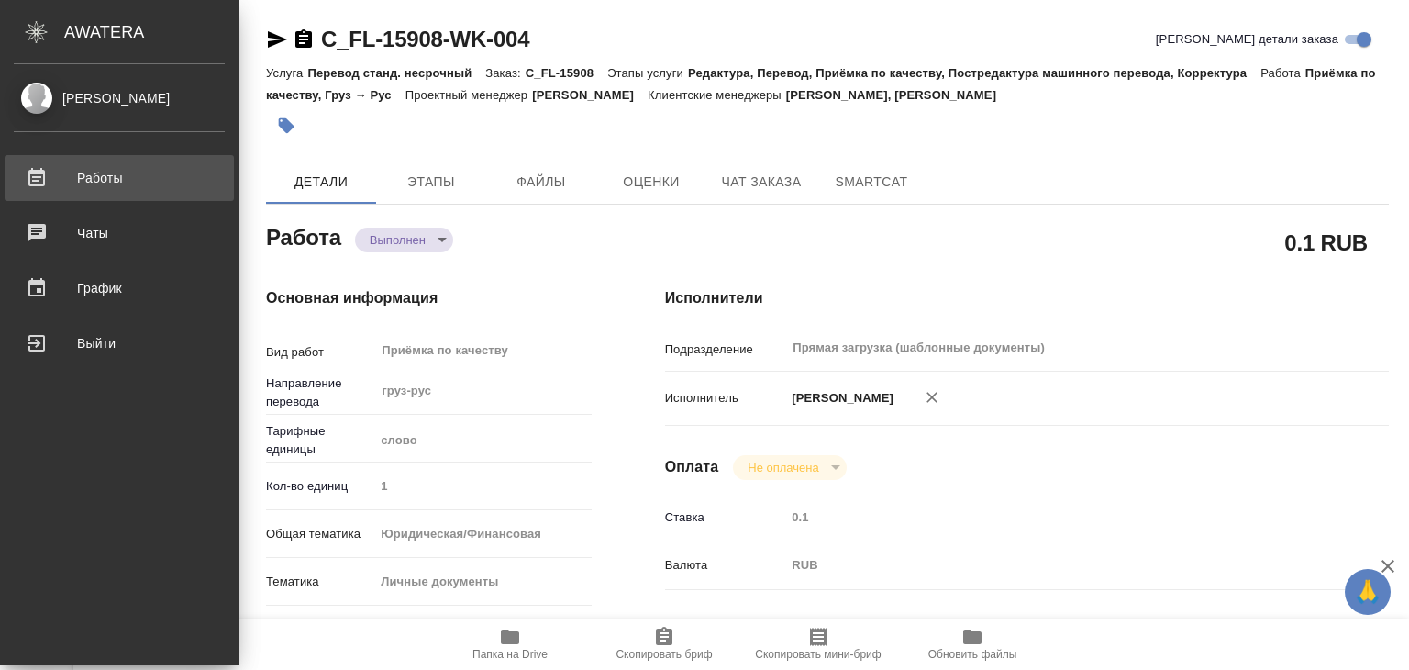
type textarea "x"
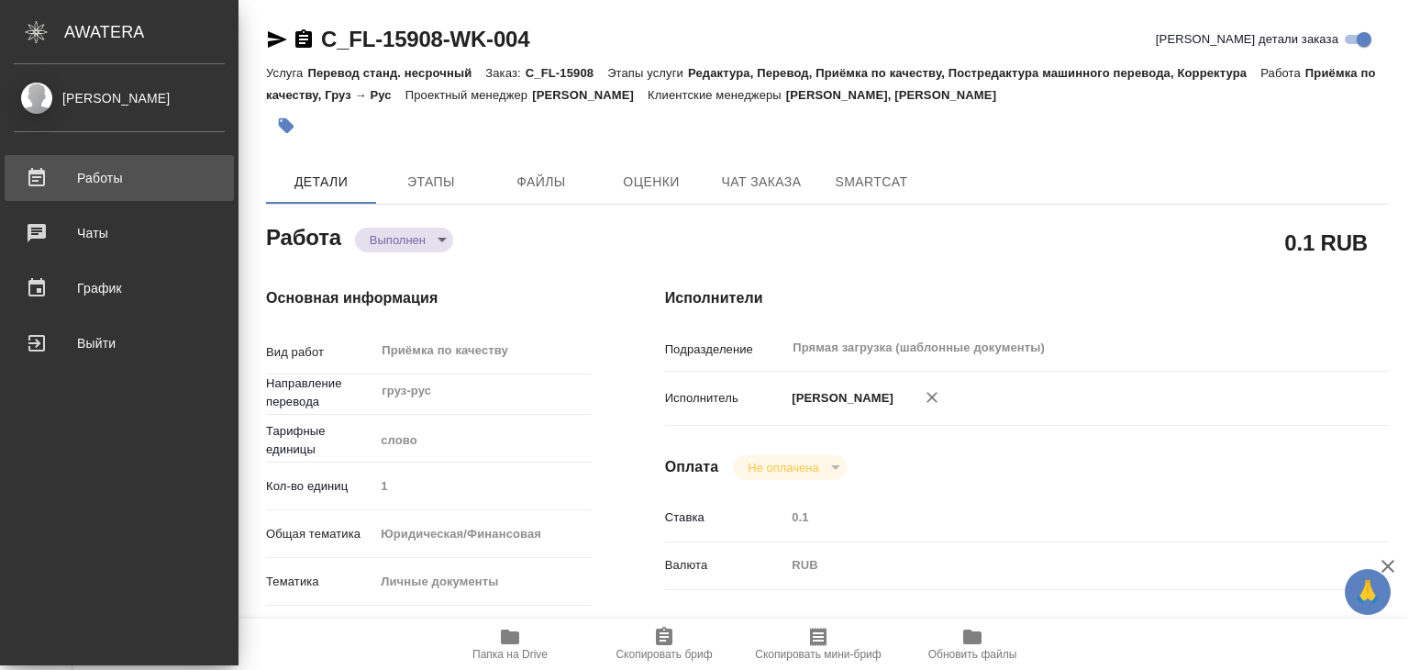
type textarea "x"
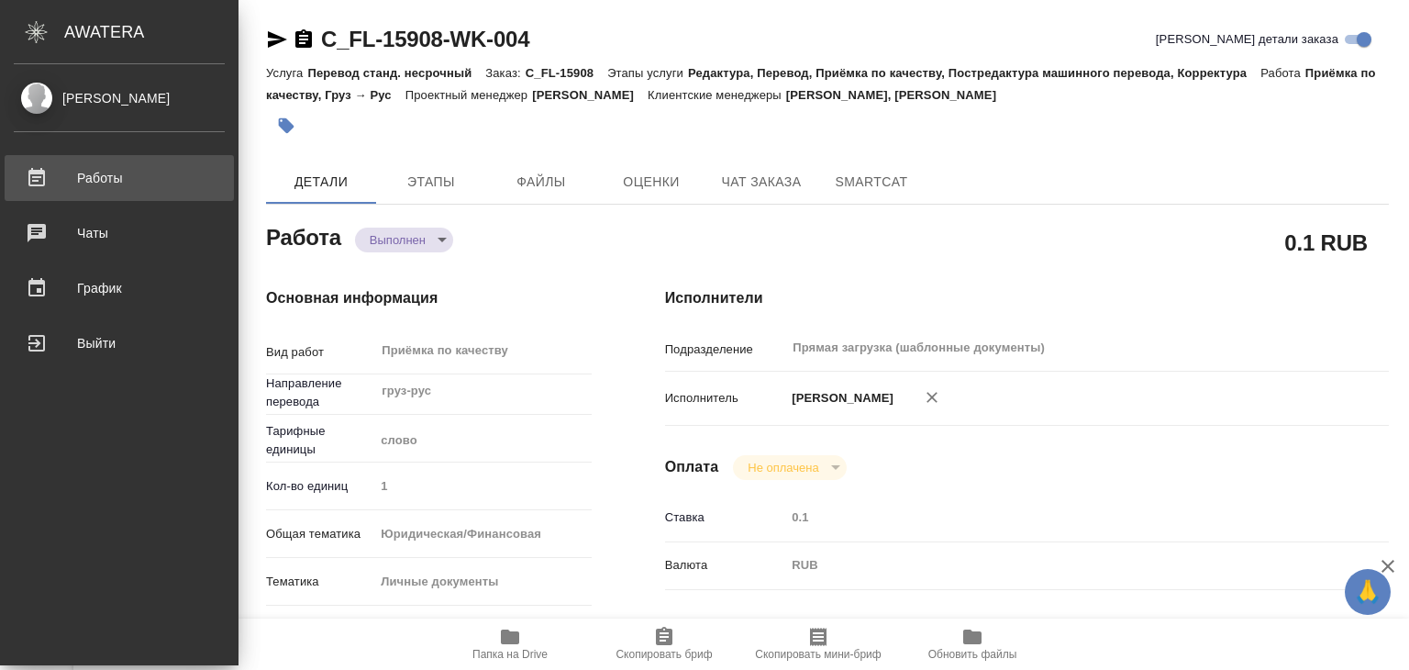
click at [55, 175] on div "Работы" at bounding box center [119, 178] width 211 height 28
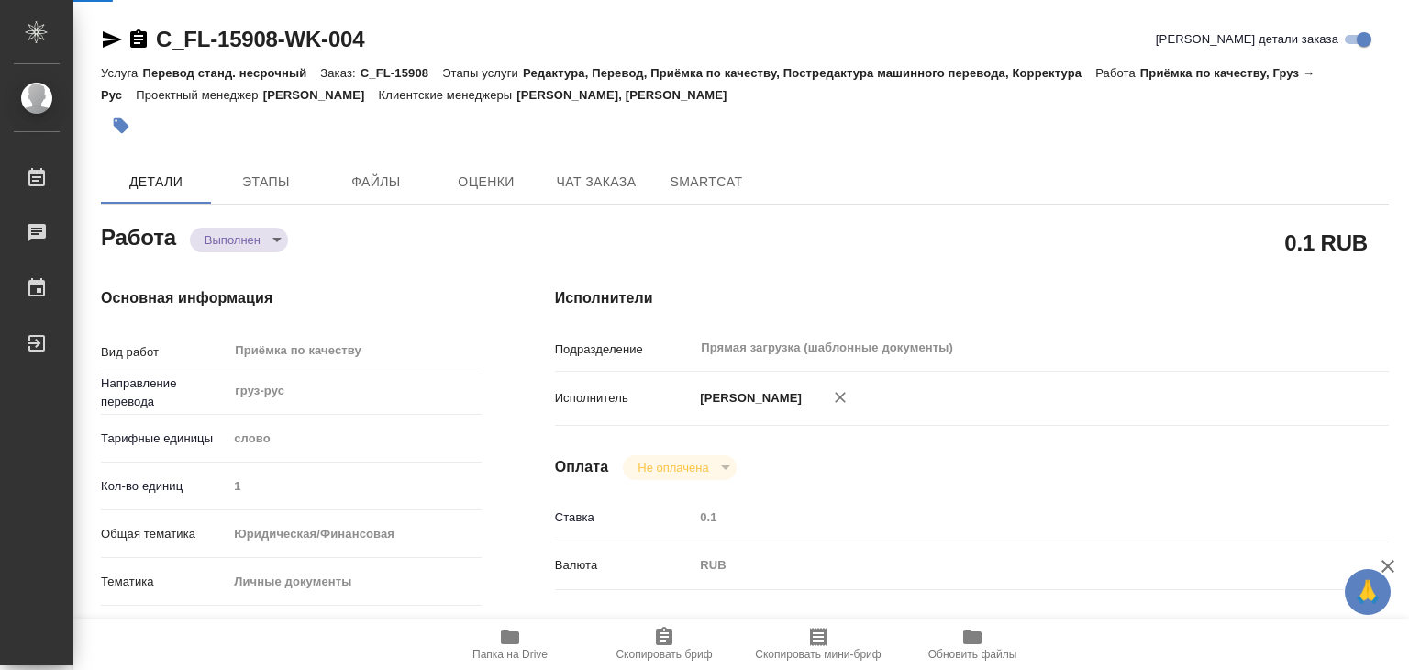
type textarea "x"
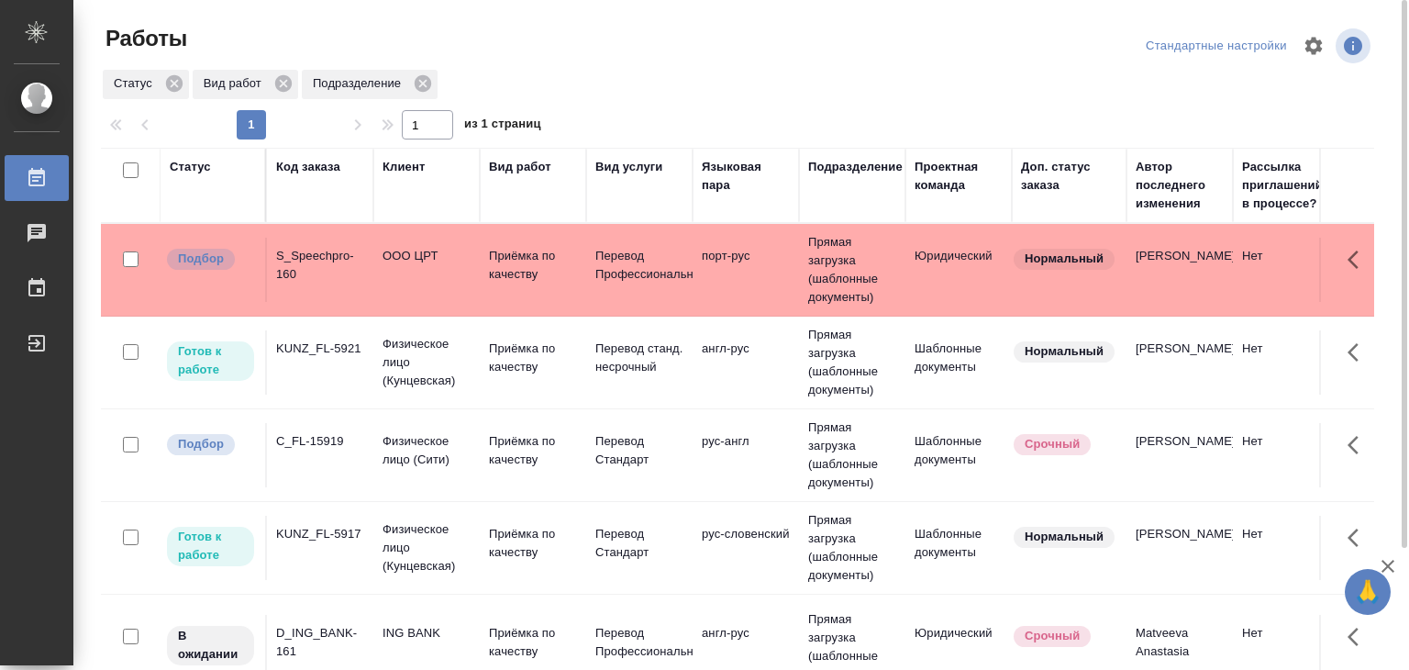
click at [373, 535] on td "Физическое лицо (Кунцевская)" at bounding box center [426, 547] width 106 height 73
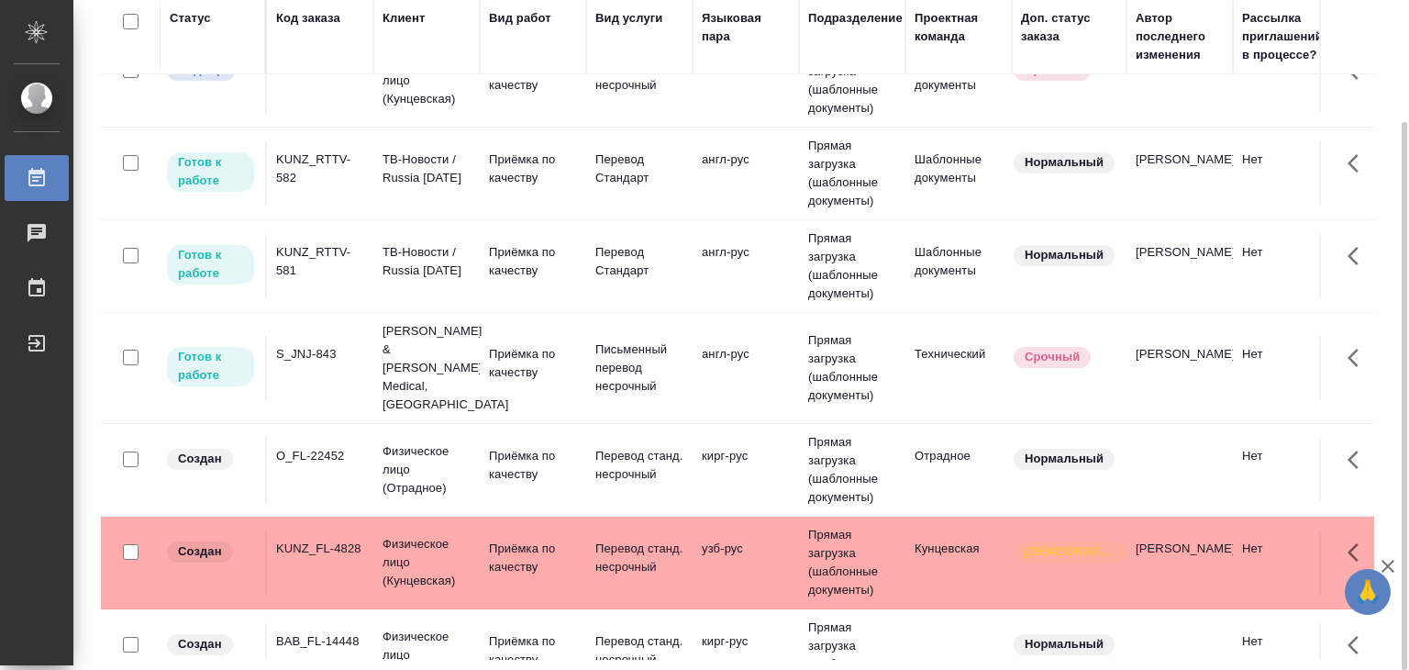
scroll to position [367, 0]
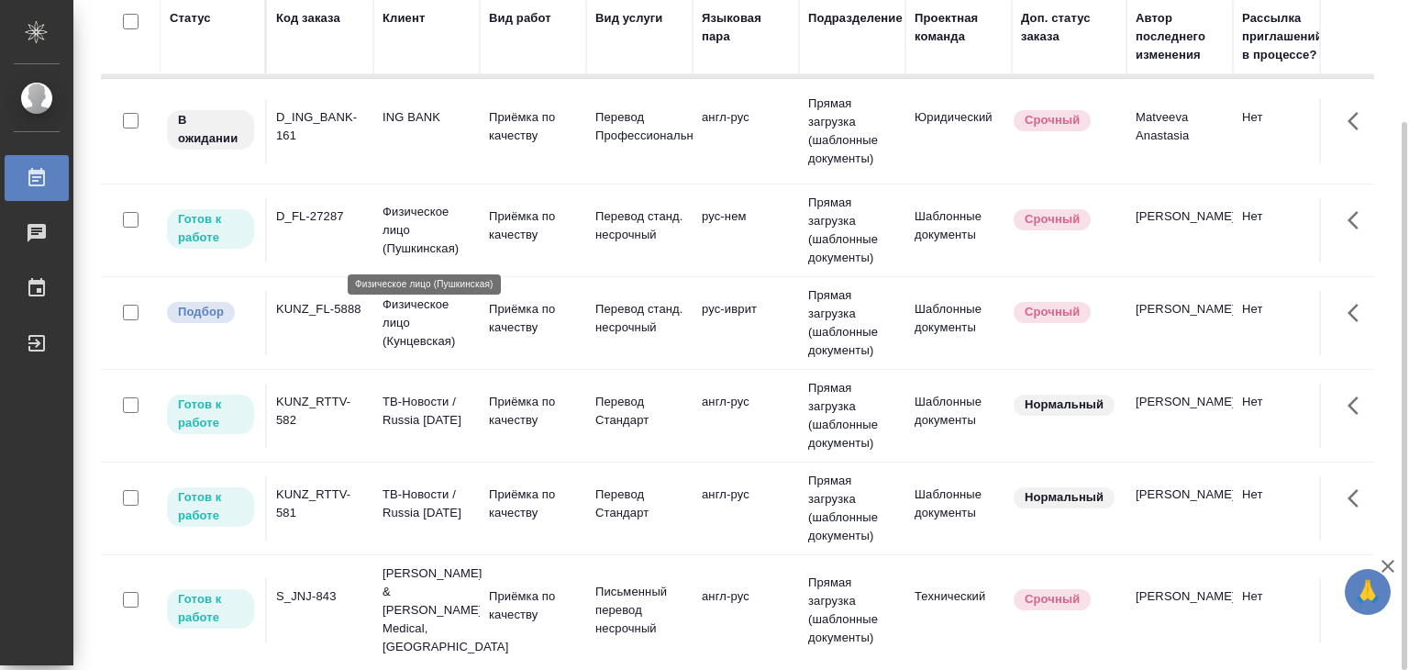
click at [433, 236] on p "Физическое лицо (Пушкинская)" at bounding box center [427, 230] width 88 height 55
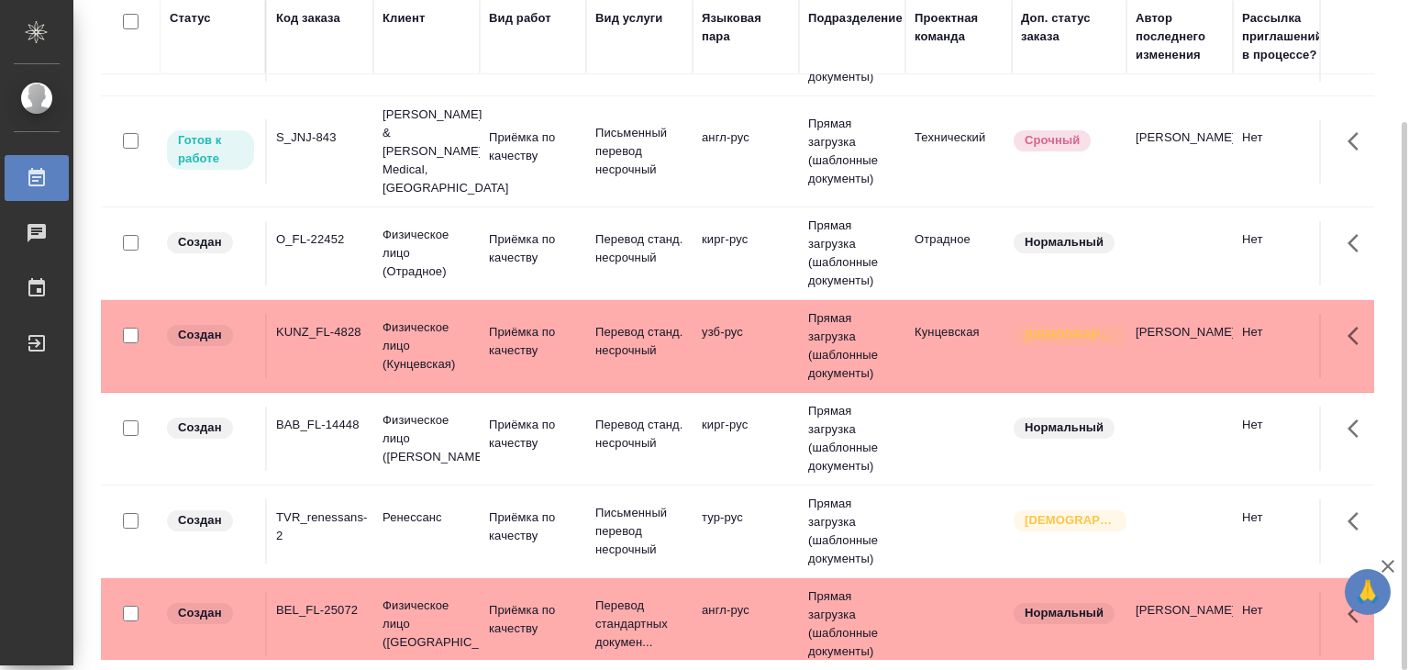
scroll to position [642, 0]
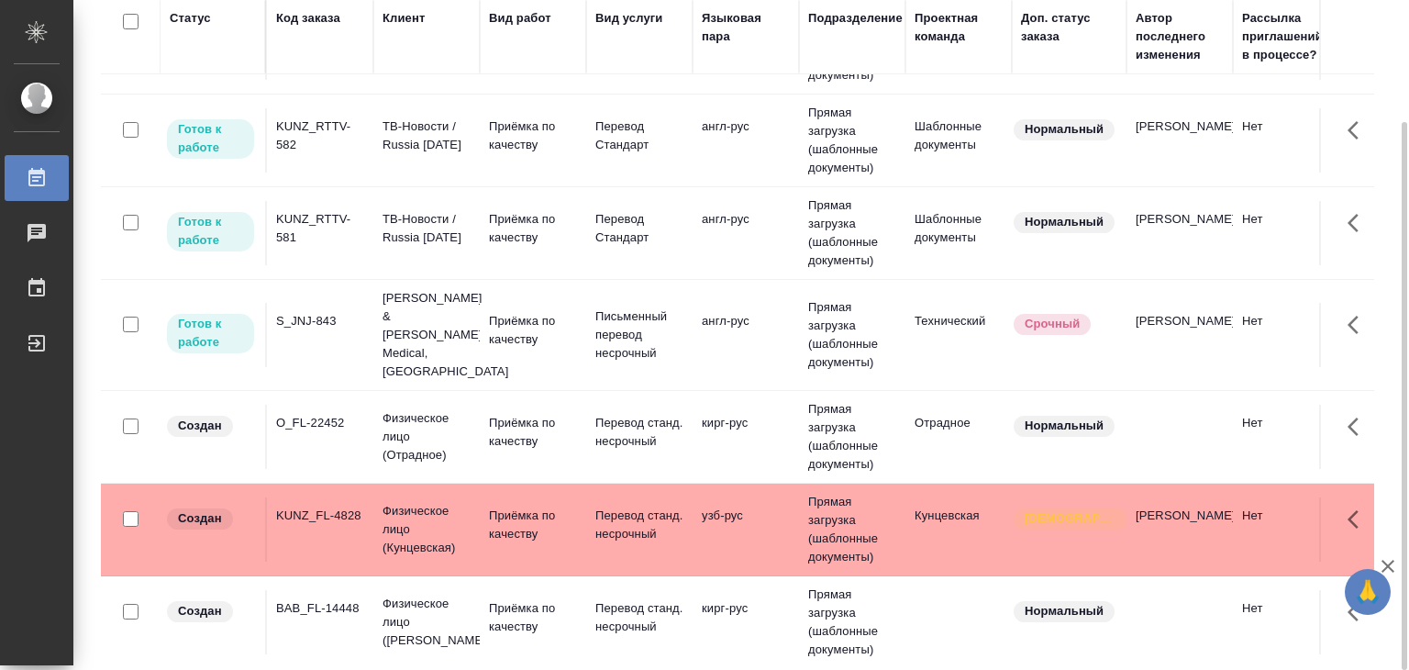
click at [342, 316] on div "S_JNJ-843" at bounding box center [320, 321] width 88 height 18
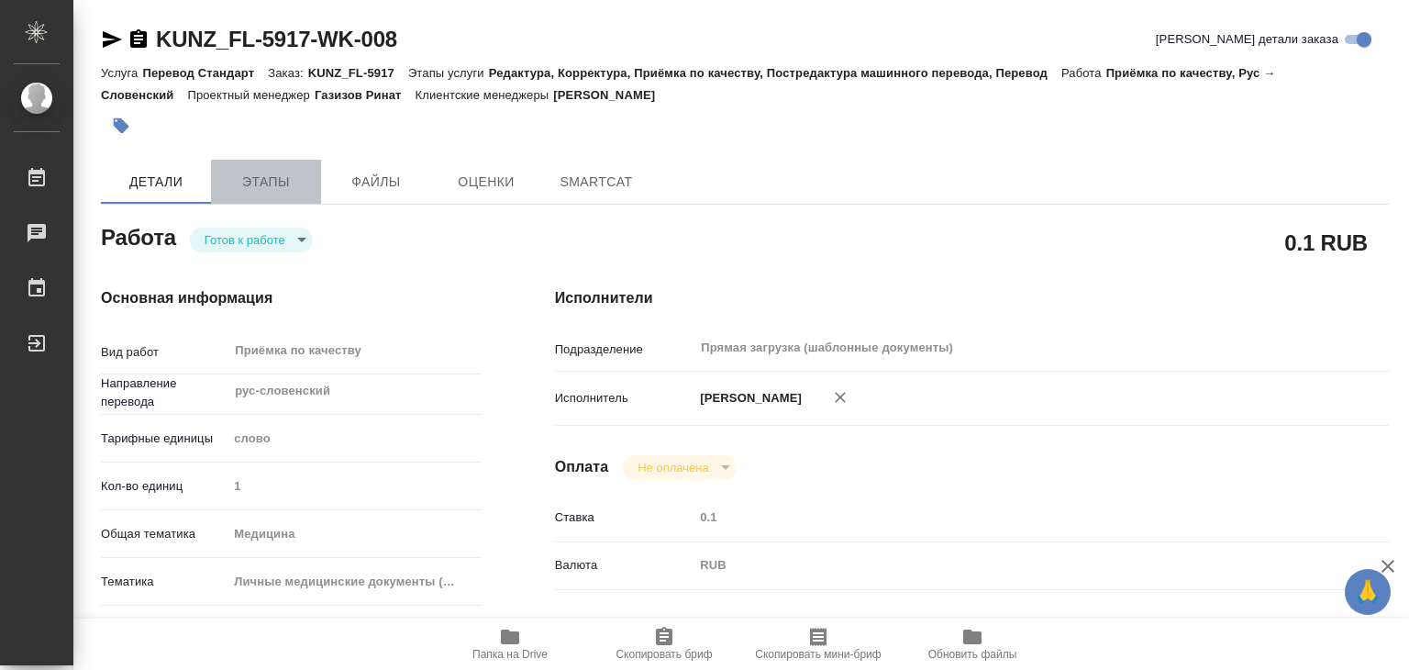
click at [273, 176] on span "Этапы" at bounding box center [266, 182] width 88 height 23
type textarea "x"
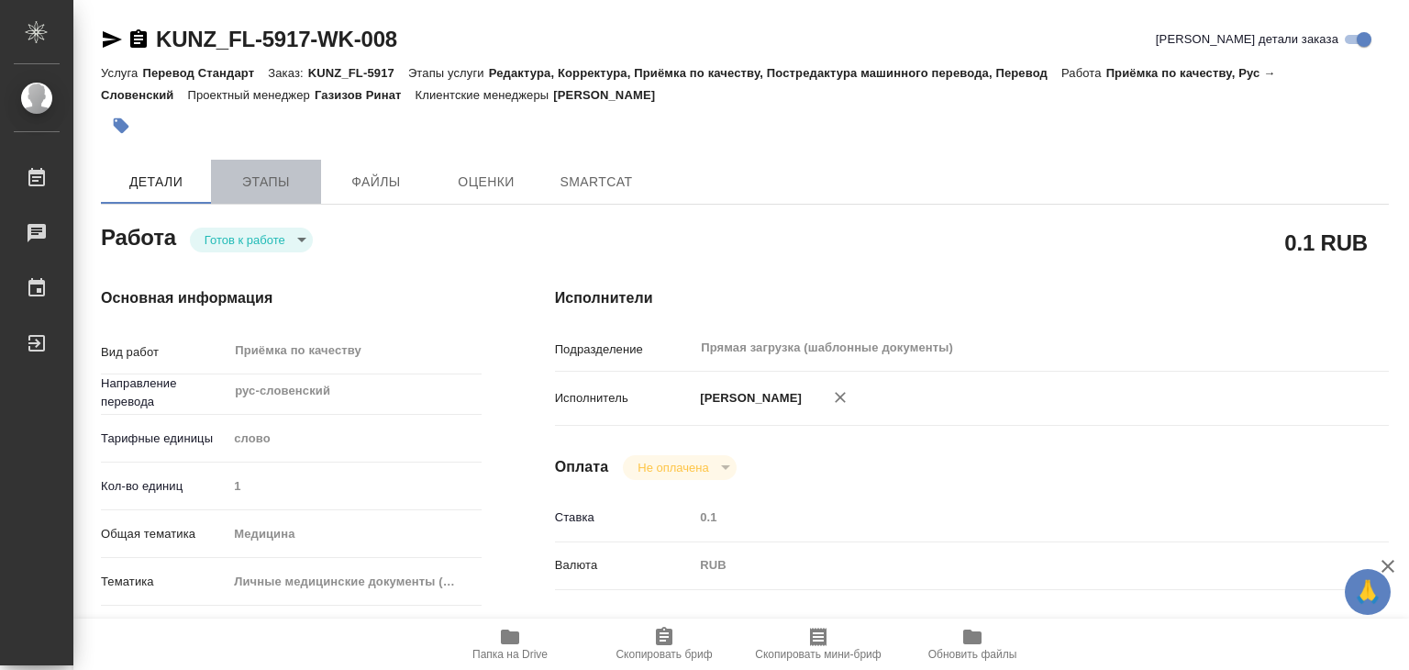
type textarea "x"
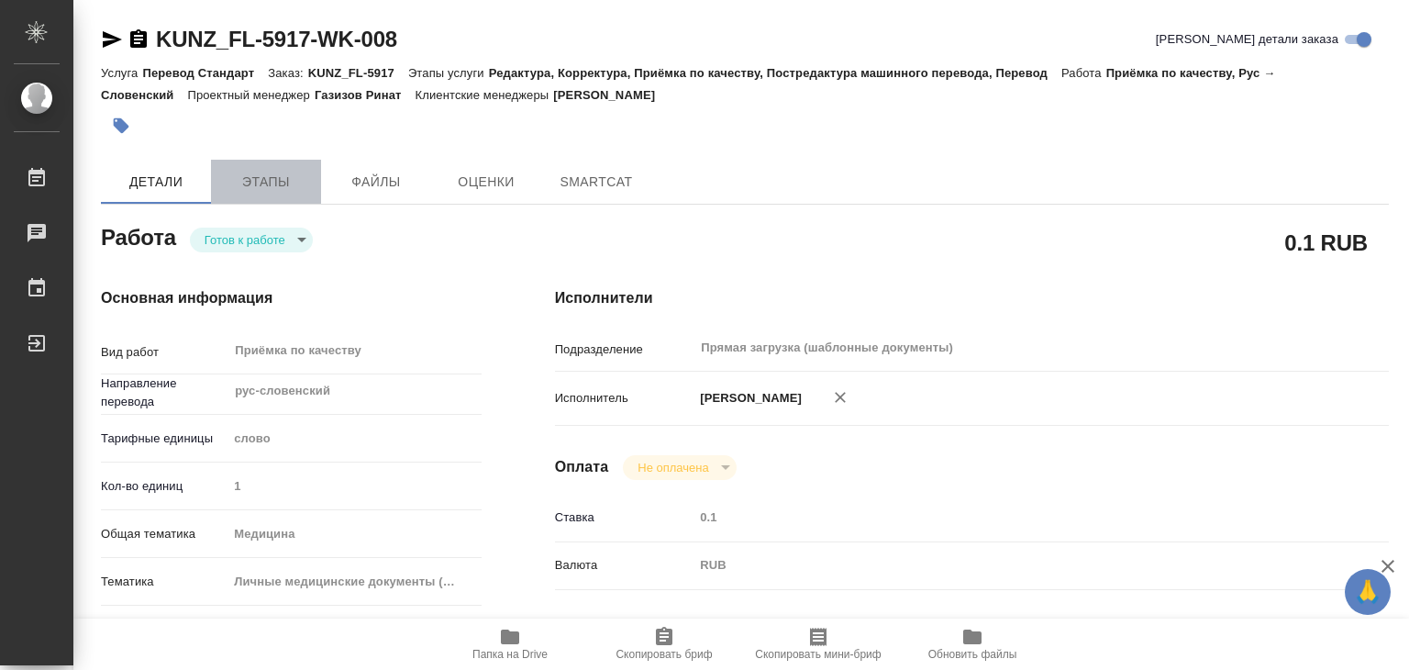
type textarea "x"
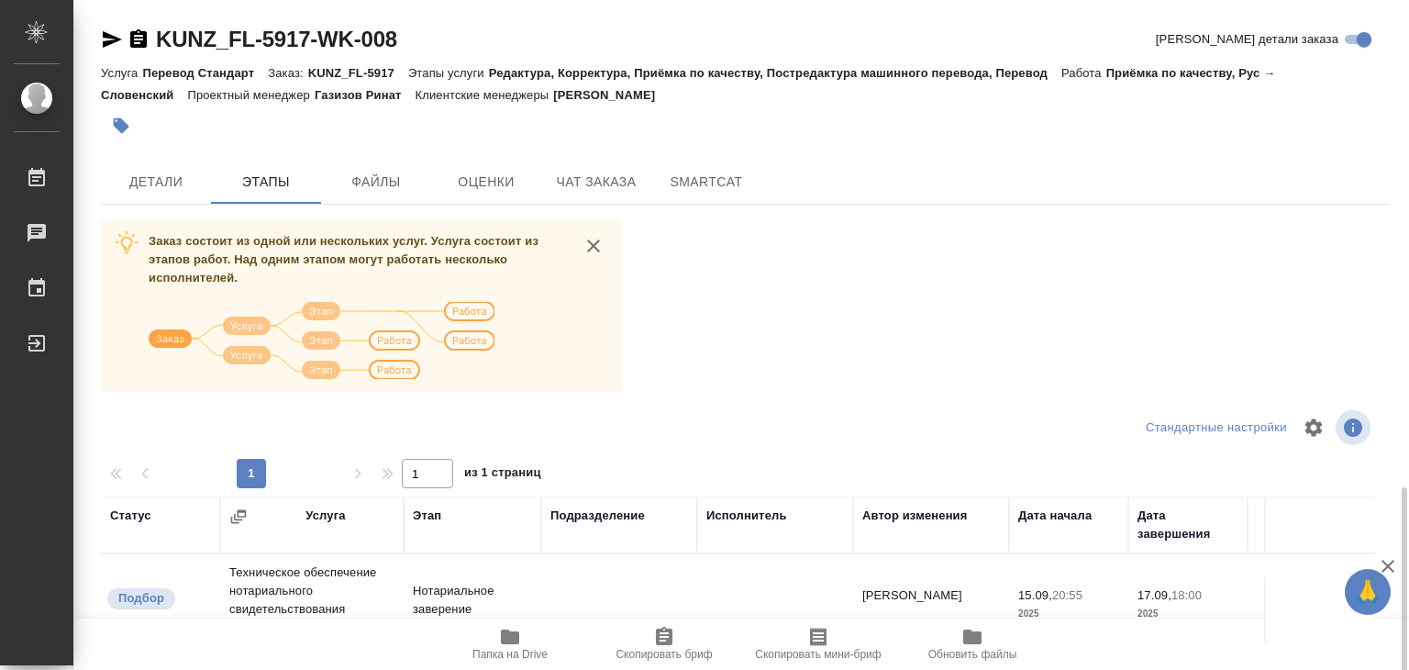
scroll to position [286, 0]
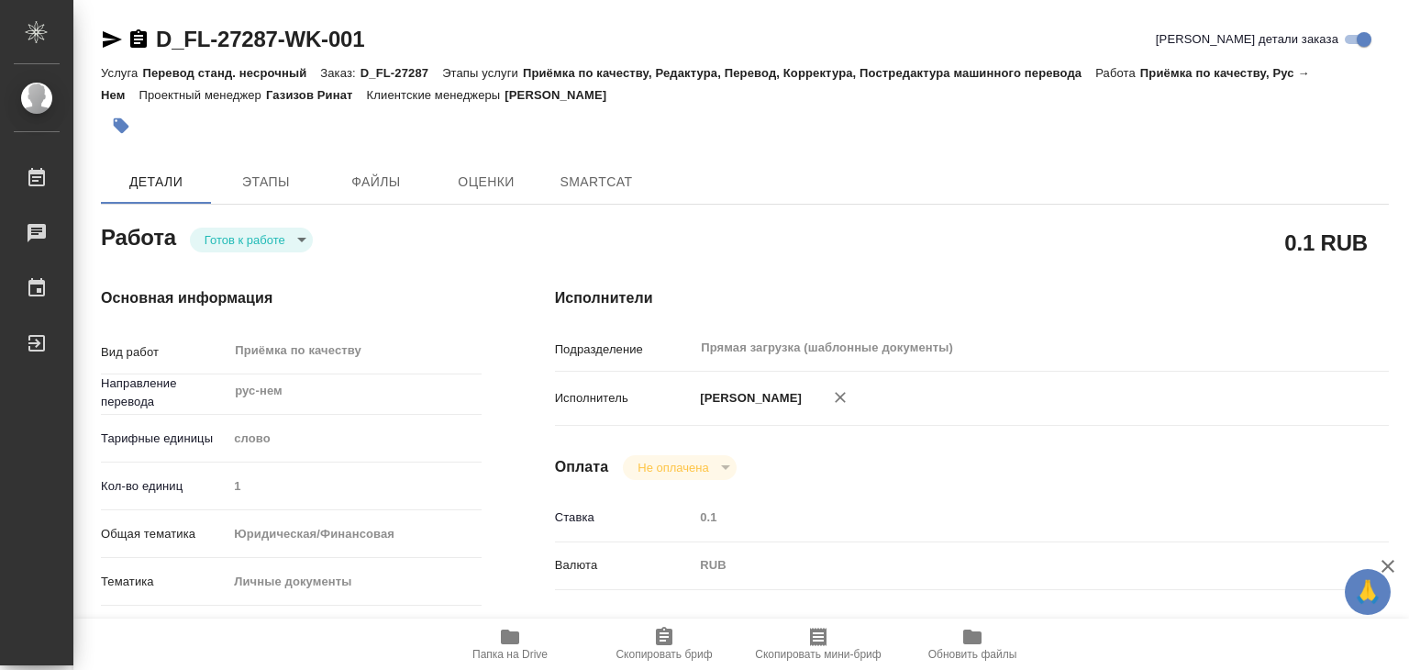
type textarea "x"
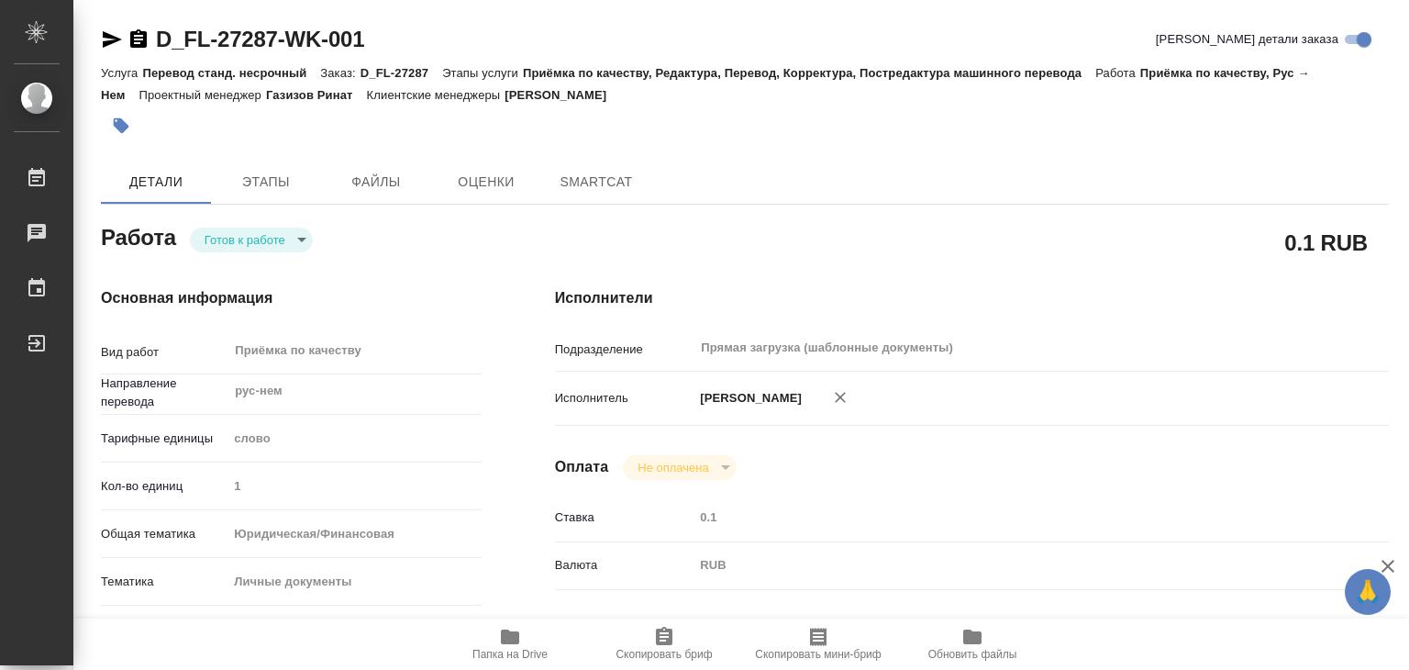
type textarea "x"
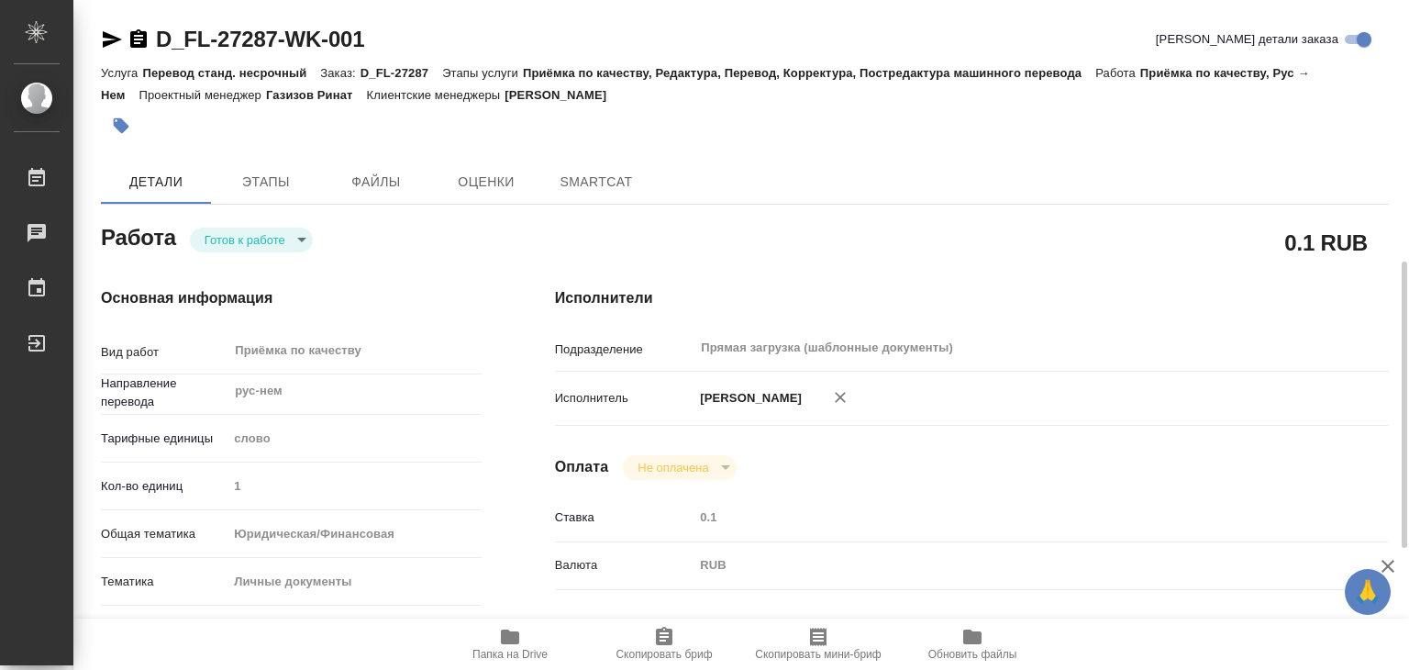
scroll to position [367, 0]
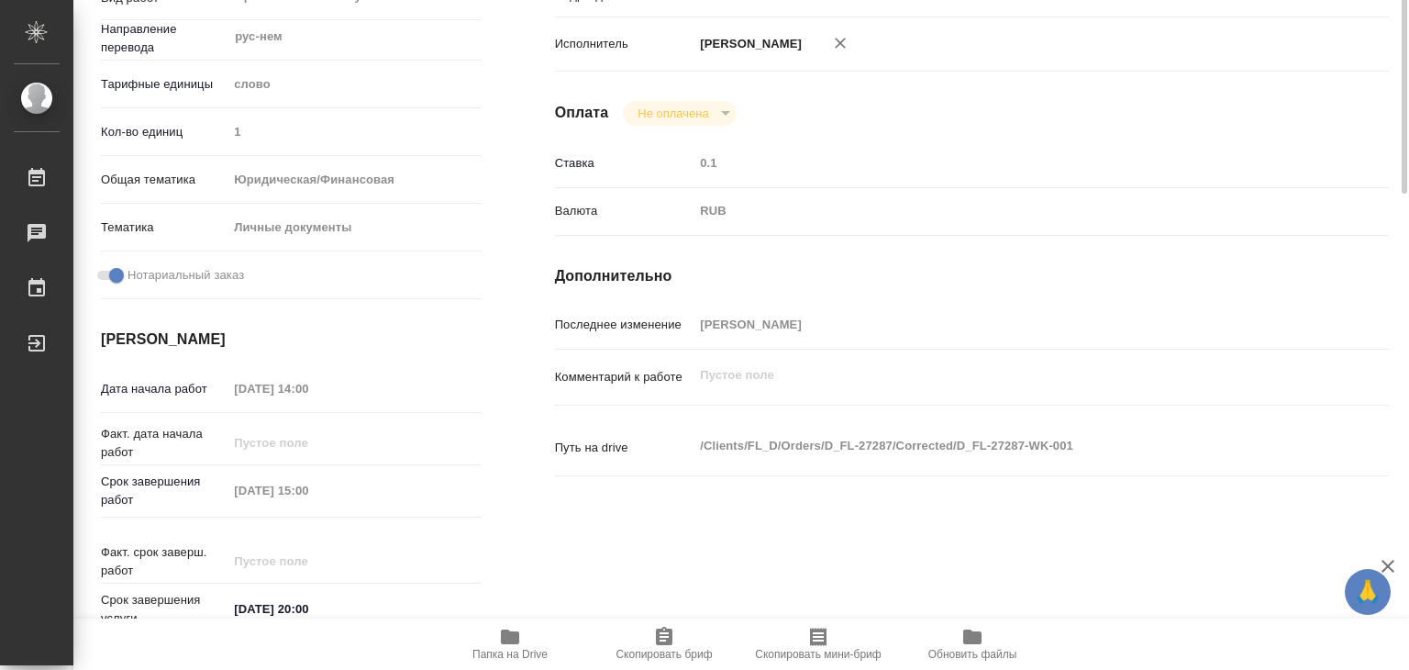
type textarea "x"
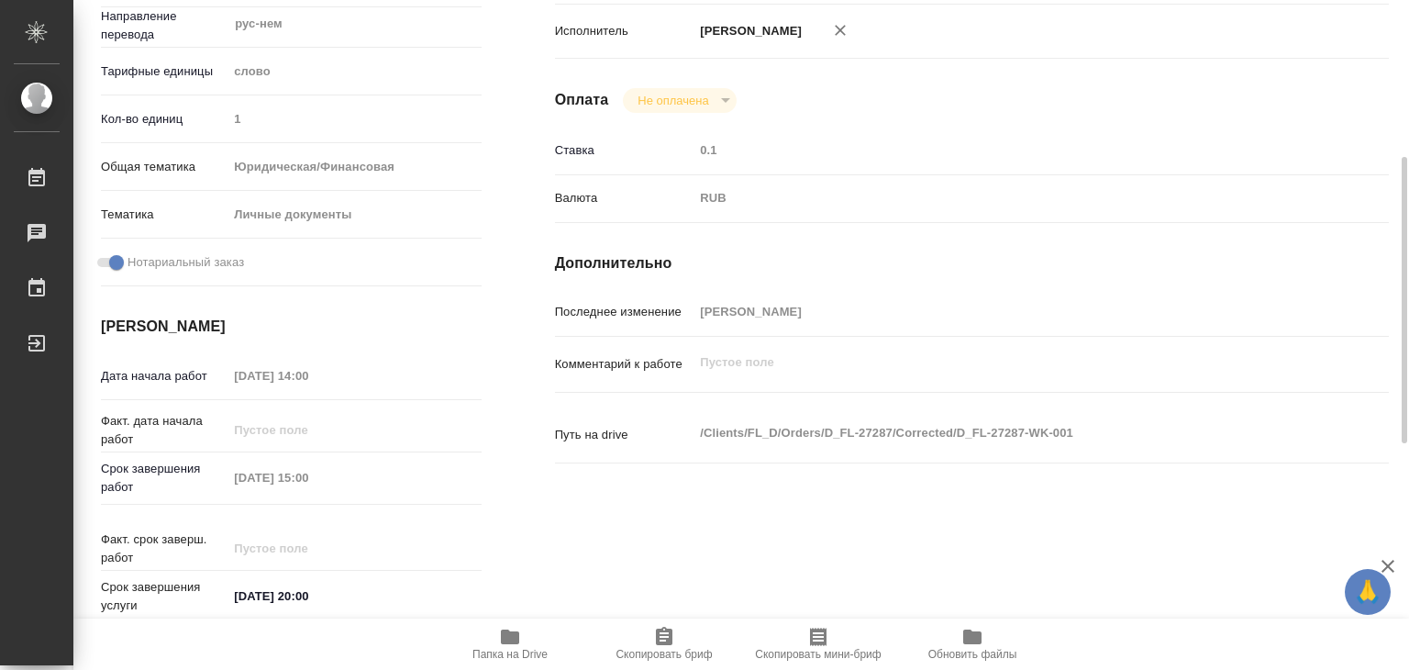
scroll to position [0, 0]
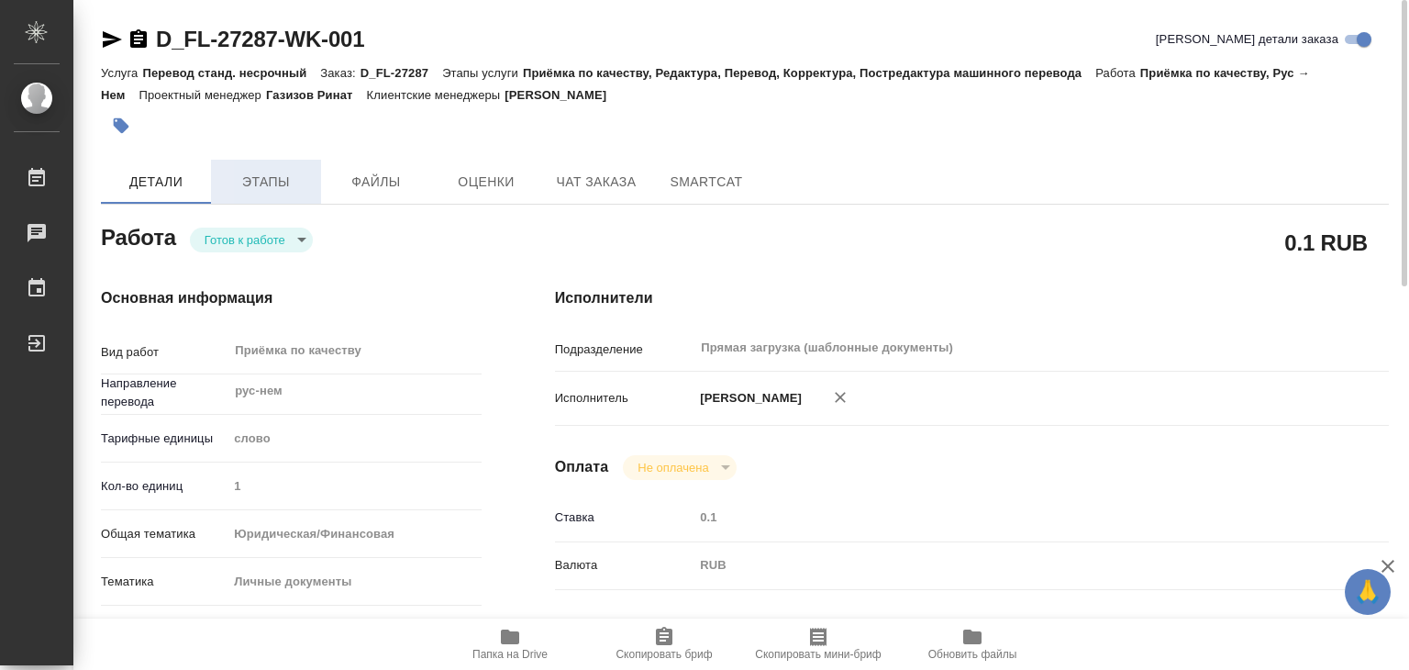
click at [257, 188] on span "Этапы" at bounding box center [266, 182] width 88 height 23
type textarea "x"
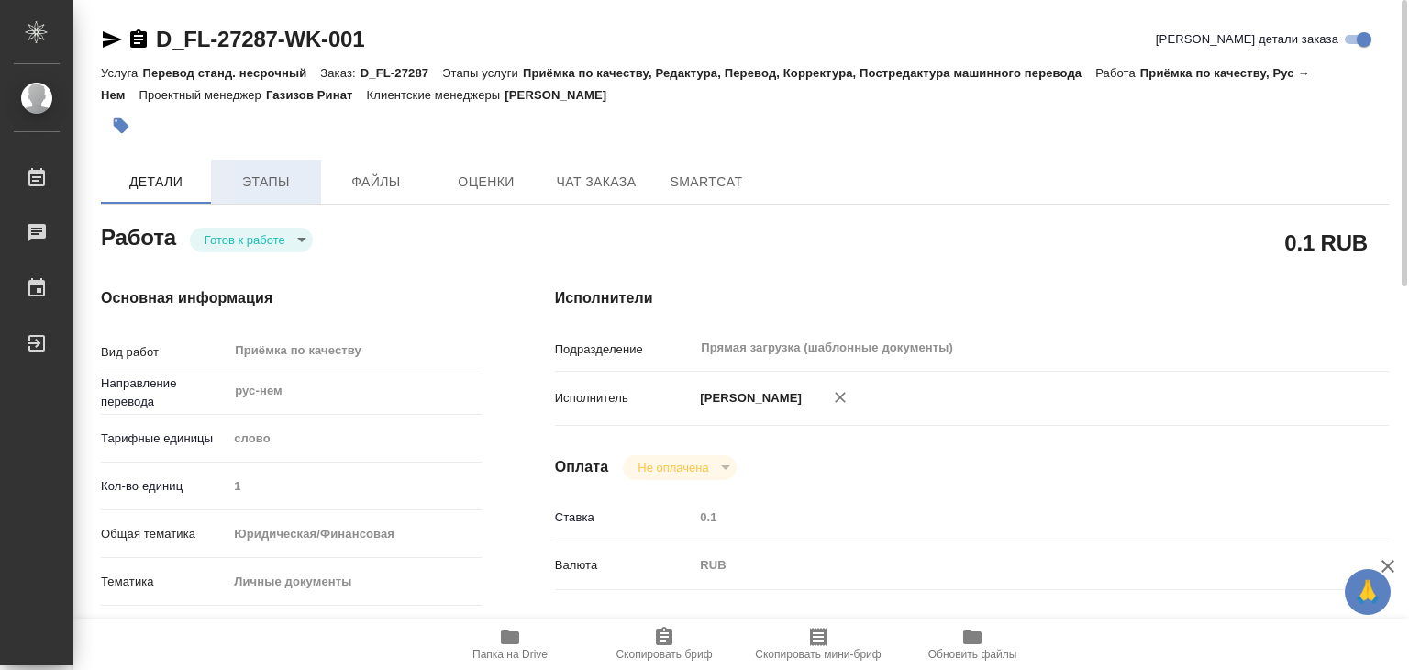
type textarea "x"
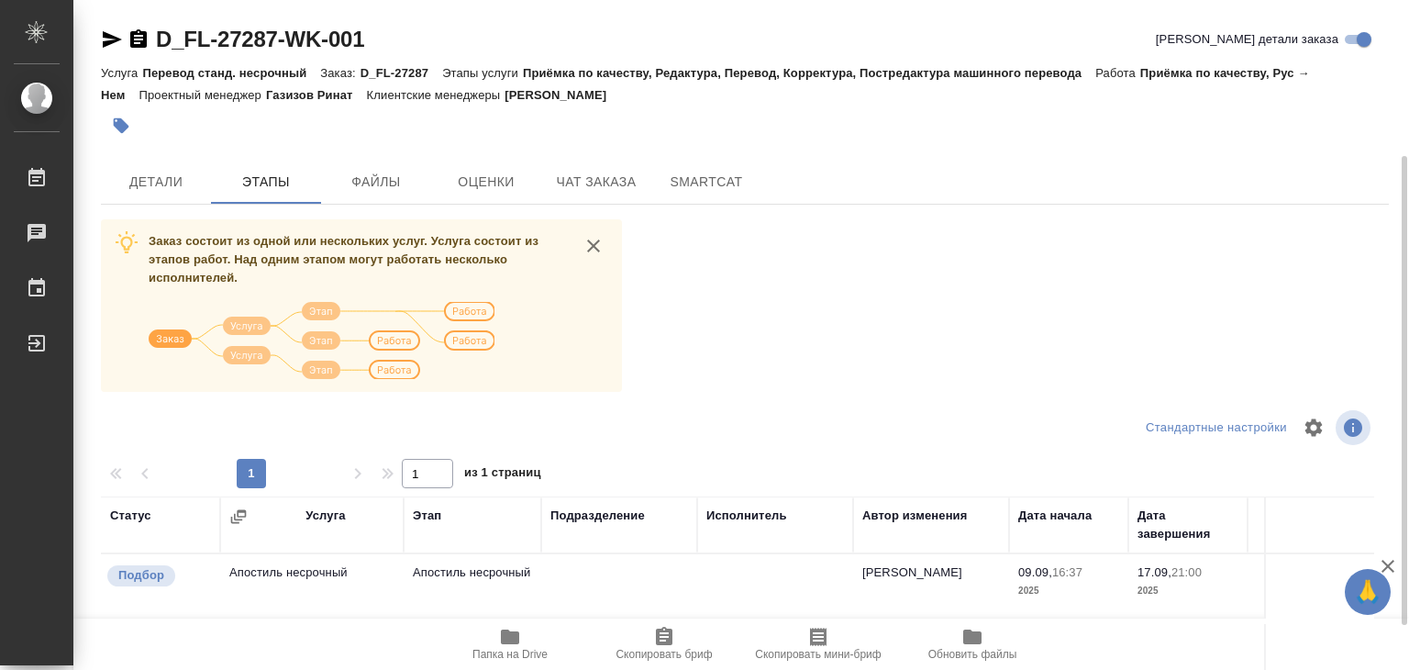
scroll to position [275, 0]
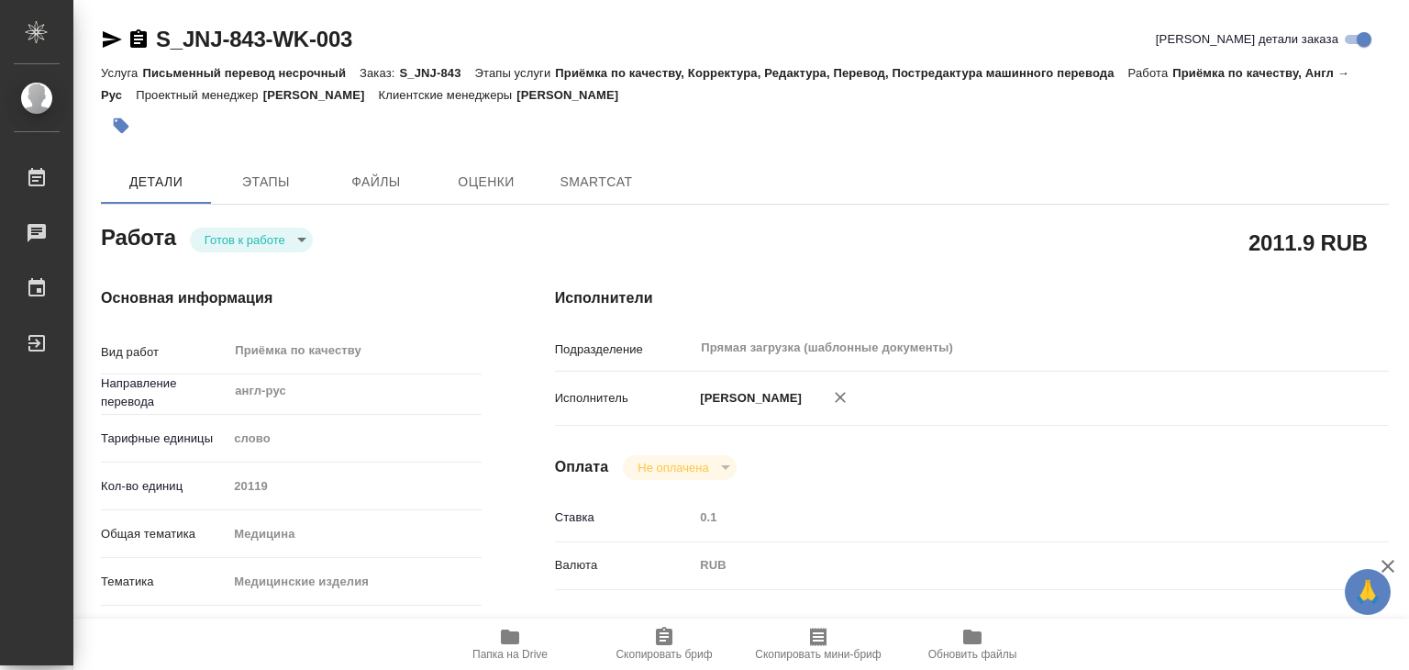
type textarea "x"
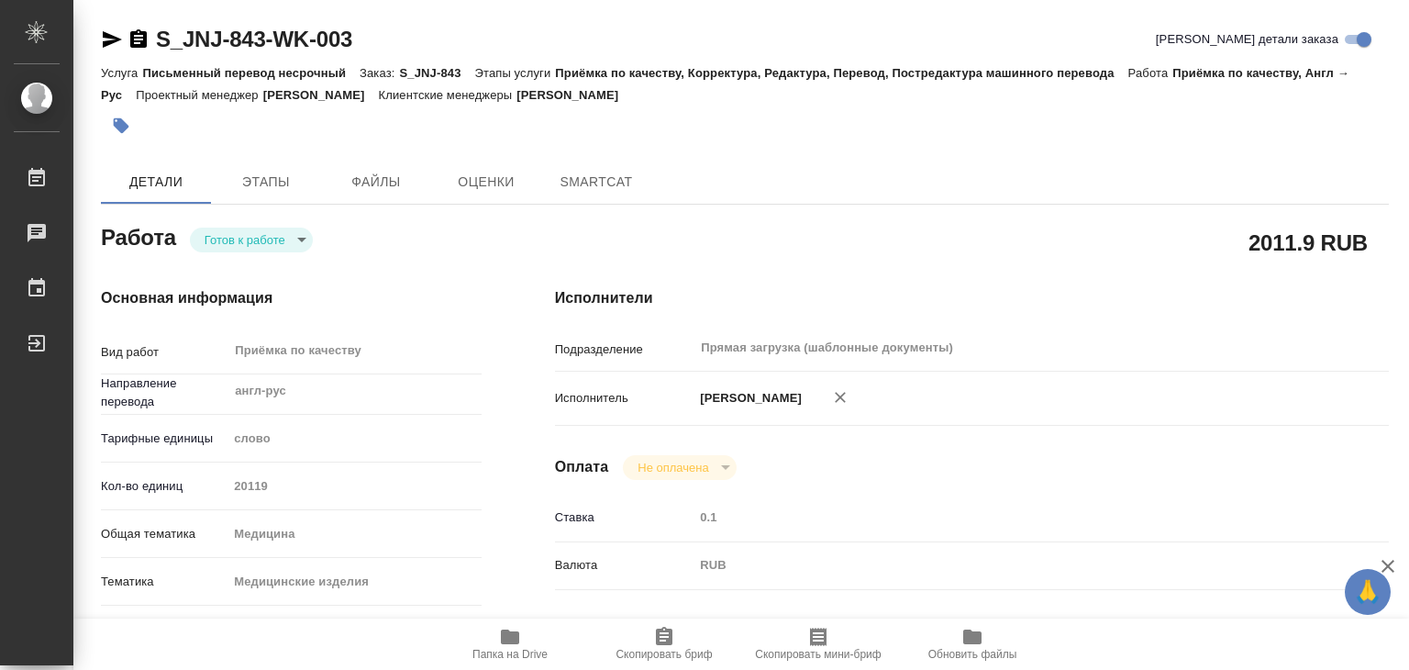
type textarea "x"
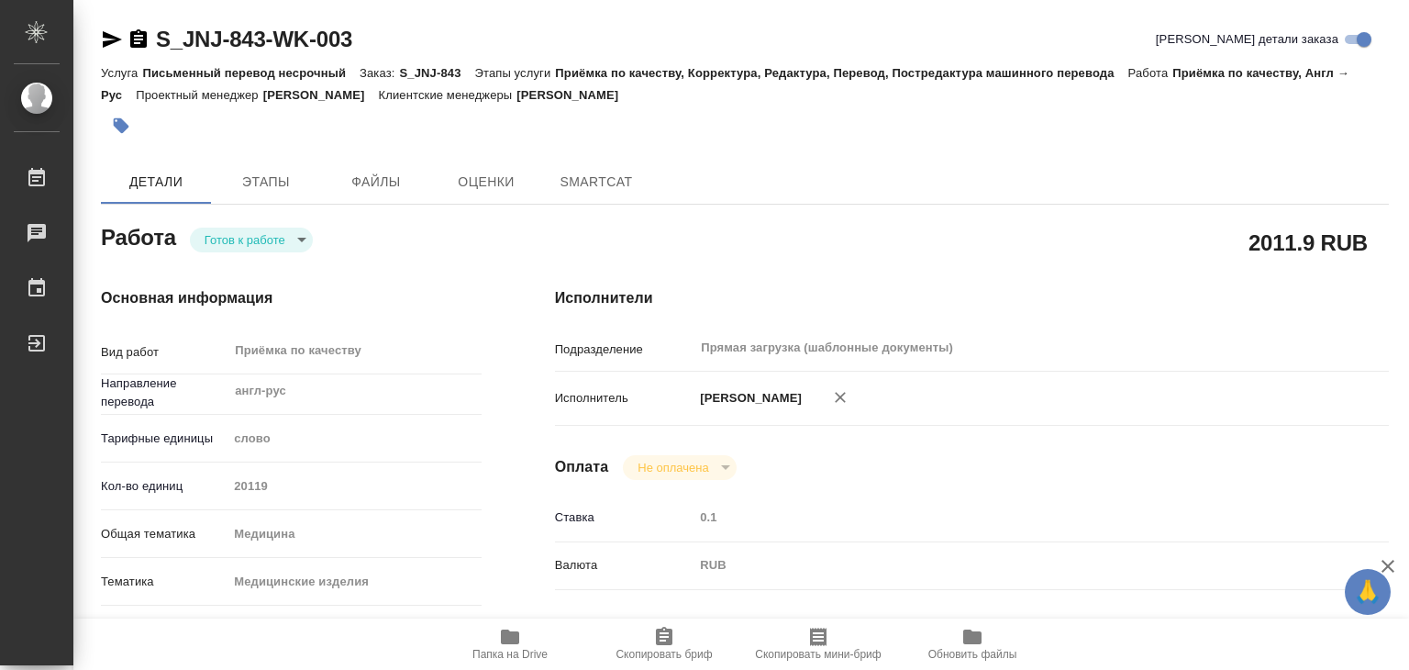
type textarea "x"
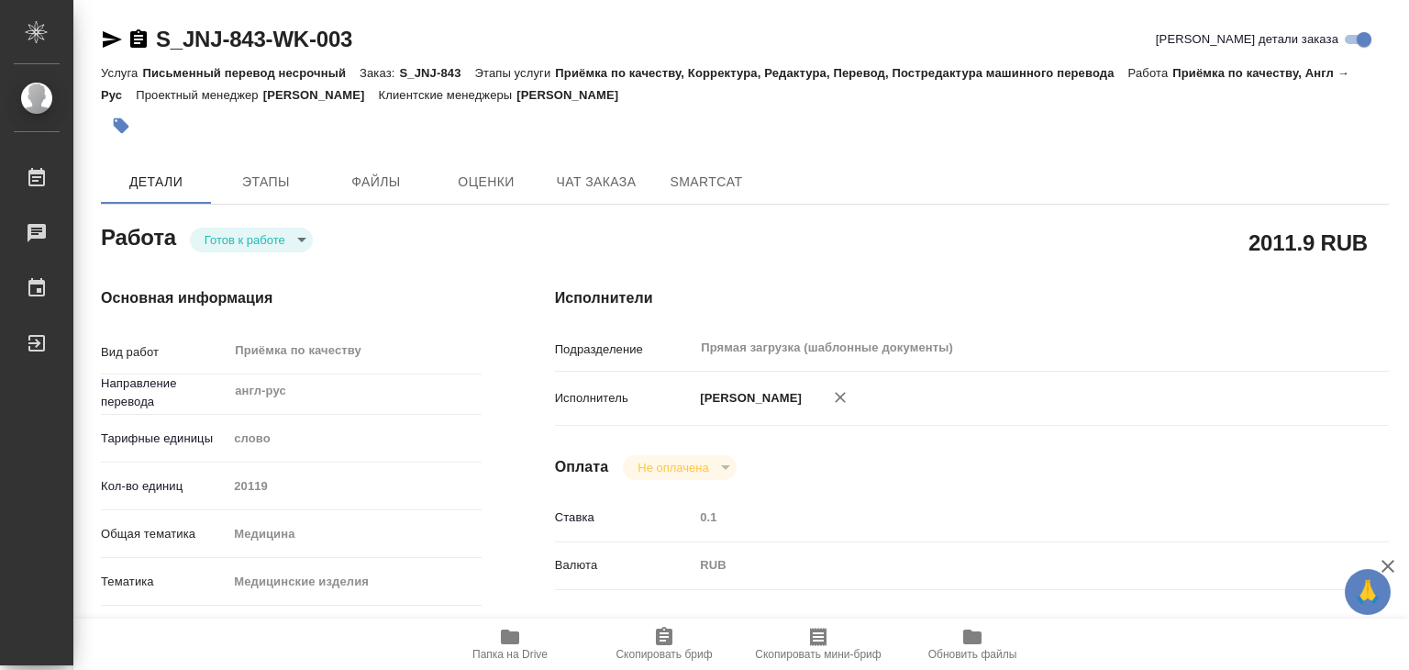
type textarea "x"
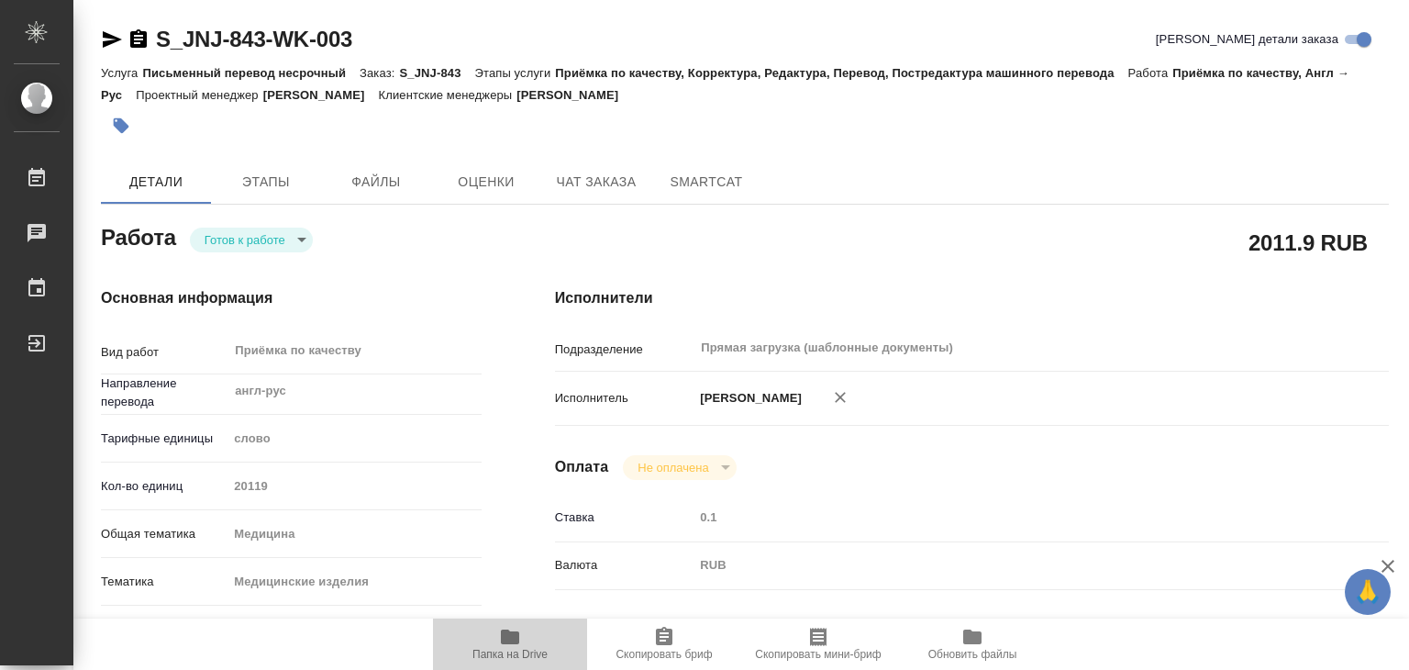
click at [503, 638] on icon "button" at bounding box center [510, 636] width 18 height 15
type textarea "x"
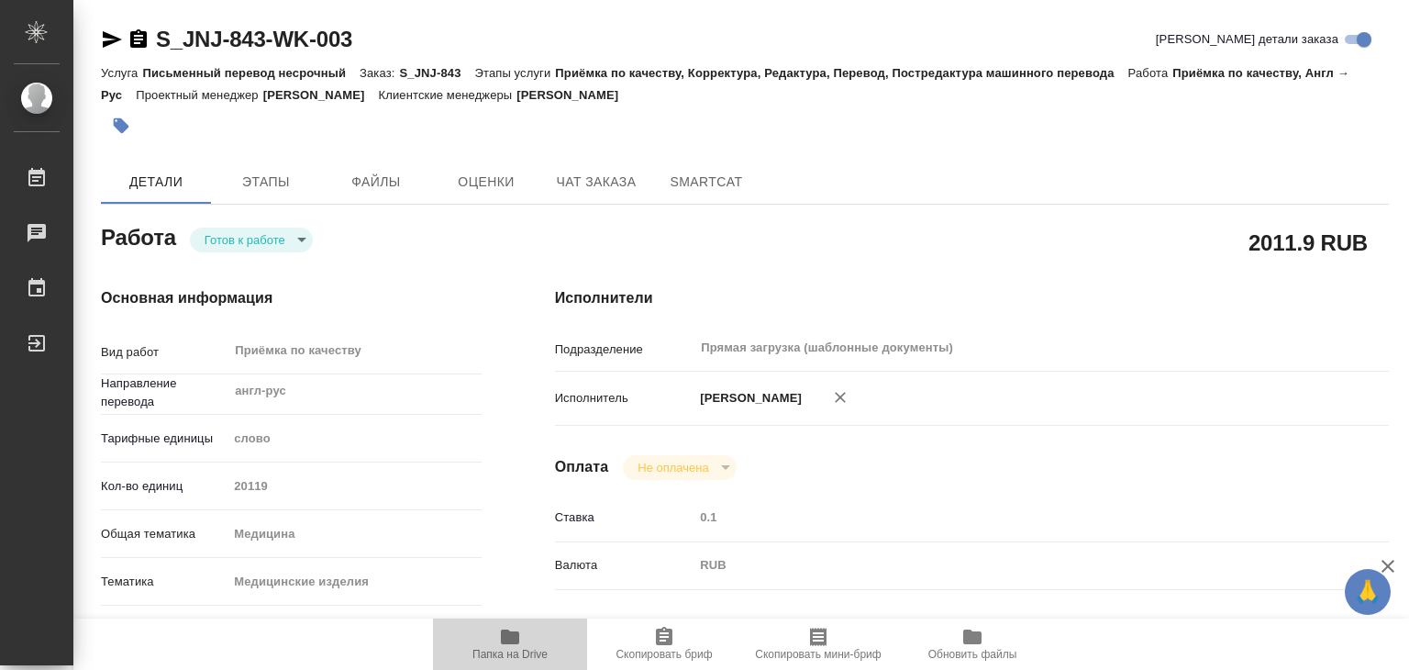
type textarea "x"
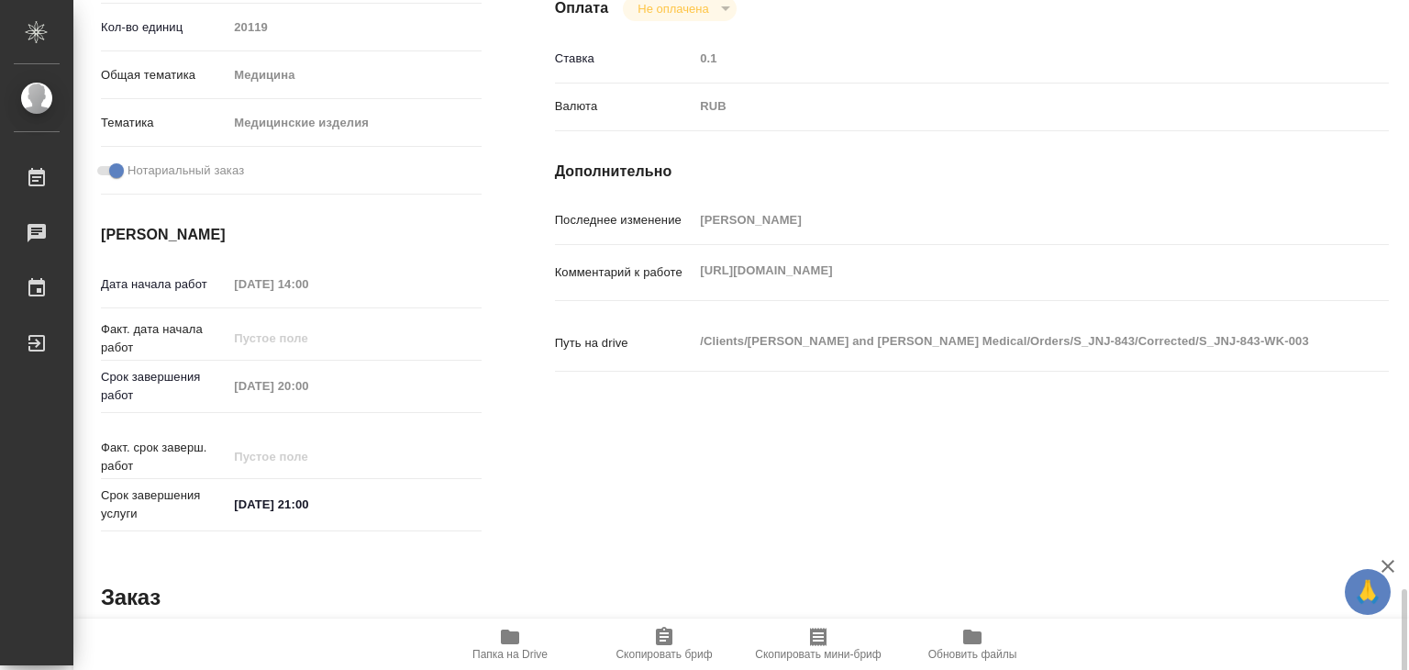
scroll to position [895, 0]
